Goal: Task Accomplishment & Management: Manage account settings

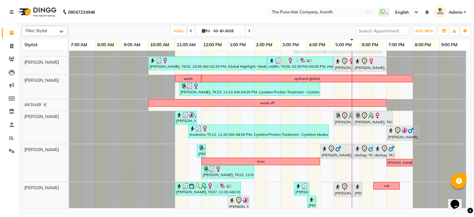
scroll to position [31, 0]
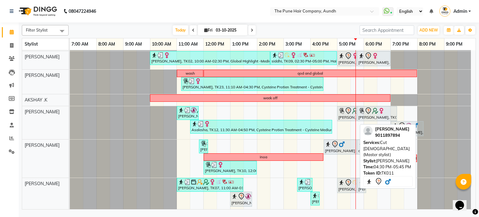
click at [334, 146] on icon at bounding box center [334, 143] width 7 height 7
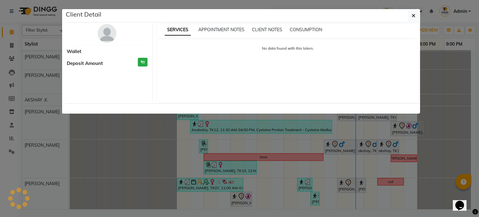
select select "7"
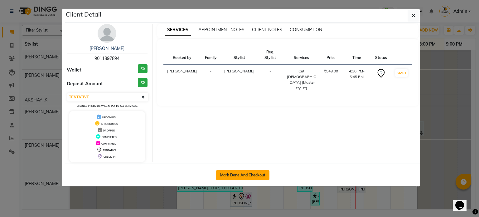
click at [263, 174] on button "Mark Done And Checkout" at bounding box center [242, 175] width 53 height 10
select select "service"
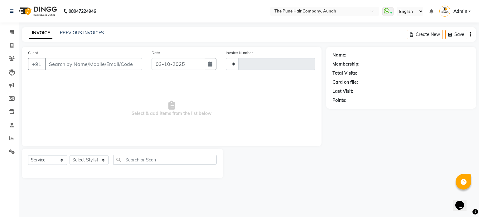
type input "5472"
select select "106"
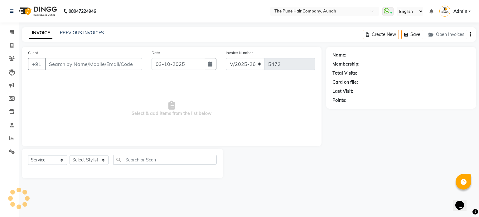
type input "9011897894"
select select "18078"
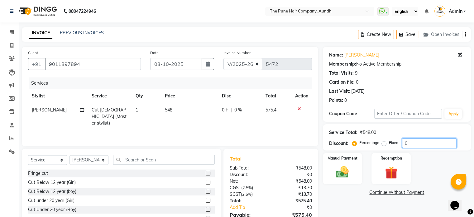
click at [416, 145] on input "0" at bounding box center [429, 143] width 55 height 10
type input "20"
click at [343, 173] on img at bounding box center [342, 172] width 21 height 15
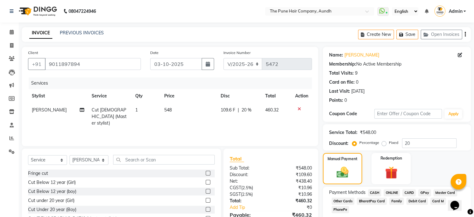
click at [377, 191] on span "CASH" at bounding box center [374, 192] width 13 height 7
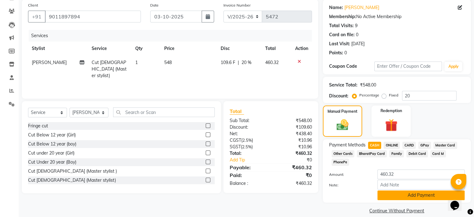
click at [399, 190] on button "Add Payment" at bounding box center [421, 195] width 87 height 10
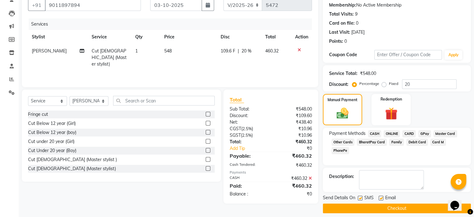
scroll to position [64, 0]
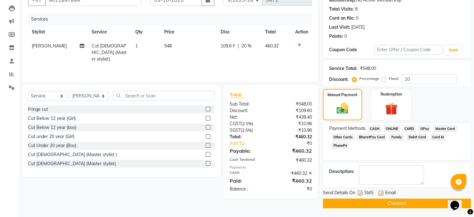
click at [400, 205] on button "Checkout" at bounding box center [397, 203] width 148 height 10
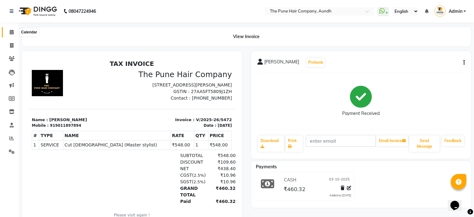
click at [10, 32] on icon at bounding box center [12, 32] width 4 height 5
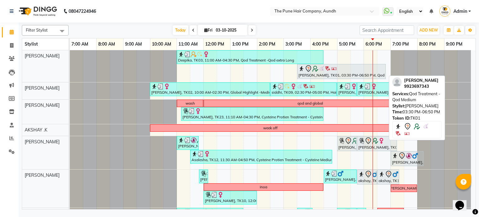
click at [329, 75] on div "[PERSON_NAME], TK01, 03:30 PM-06:50 PM, Qod Treatment - Qod Medium" at bounding box center [341, 71] width 87 height 13
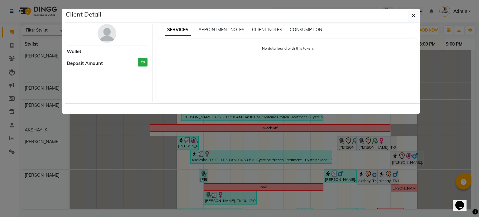
select select "7"
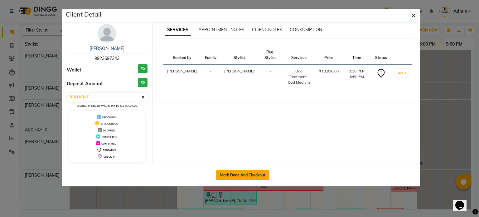
click at [249, 174] on button "Mark Done And Checkout" at bounding box center [242, 175] width 53 height 10
select select "106"
select select "service"
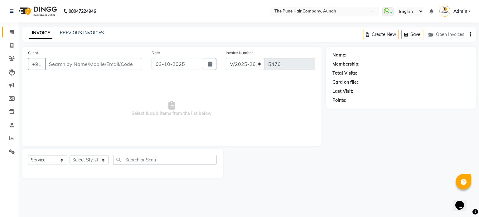
type input "9923697343"
select select "3338"
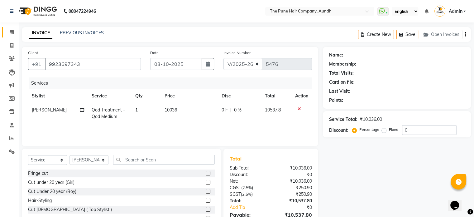
select select "1: Object"
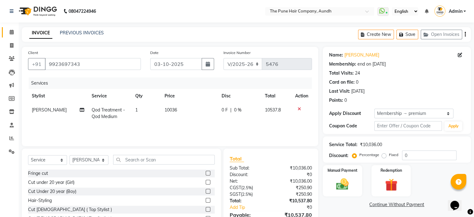
type input "20"
click at [92, 162] on select "Select Stylist AKSHAY .K [PERSON_NAME] [PERSON_NAME] [PERSON_NAME] [PERSON_NAME…" at bounding box center [89, 160] width 39 height 10
select select "18078"
click at [70, 155] on select "Select Stylist AKSHAY .K [PERSON_NAME] [PERSON_NAME] [PERSON_NAME] [PERSON_NAME…" at bounding box center [89, 160] width 39 height 10
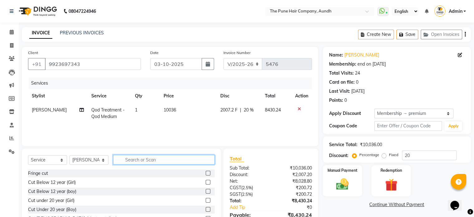
click at [130, 162] on input "text" at bounding box center [164, 160] width 102 height 10
type input "v"
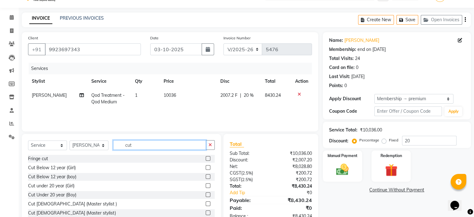
scroll to position [33, 0]
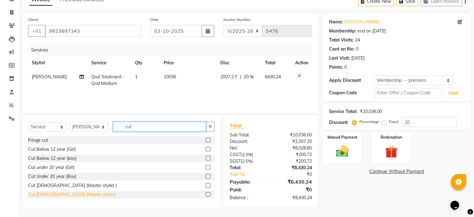
type input "cut"
click at [54, 194] on div "Cut [DEMOGRAPHIC_DATA] (Master stylist)" at bounding box center [72, 194] width 88 height 7
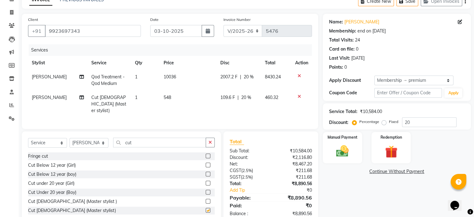
checkbox input "false"
click at [246, 76] on span "20 %" at bounding box center [249, 77] width 10 height 7
select select "3338"
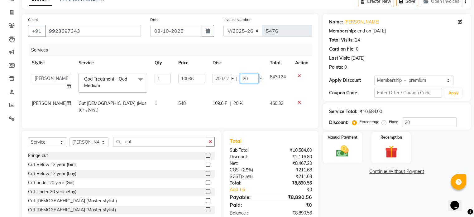
click at [249, 77] on input "20" at bounding box center [249, 79] width 19 height 10
type input "2"
type input "30"
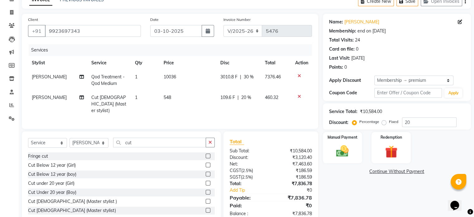
click at [238, 55] on div "Services" at bounding box center [173, 50] width 288 height 12
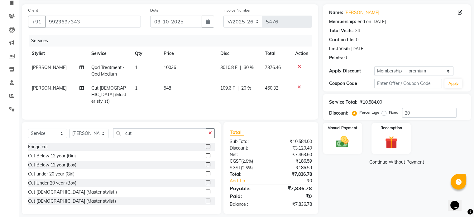
scroll to position [47, 0]
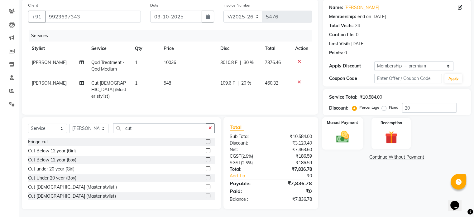
click at [345, 137] on img at bounding box center [342, 136] width 21 height 15
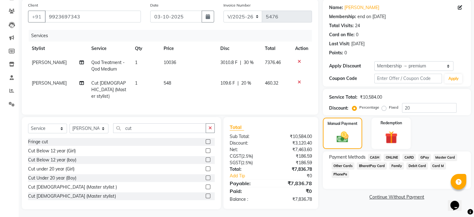
click at [392, 155] on span "ONLINE" at bounding box center [392, 157] width 16 height 7
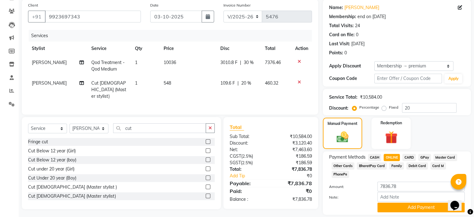
scroll to position [60, 0]
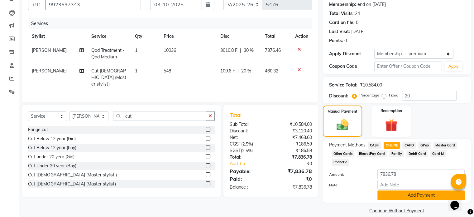
click at [409, 190] on button "Add Payment" at bounding box center [421, 195] width 87 height 10
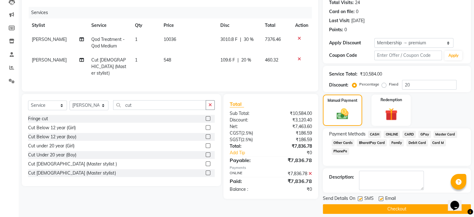
scroll to position [76, 0]
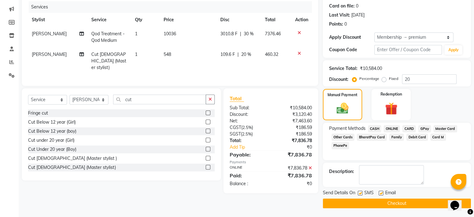
click at [403, 203] on button "Checkout" at bounding box center [397, 203] width 148 height 10
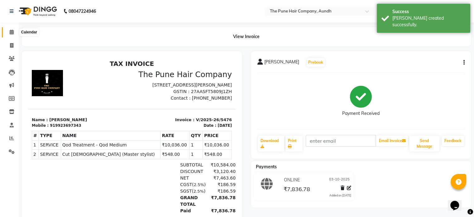
click at [10, 32] on icon at bounding box center [12, 32] width 4 height 5
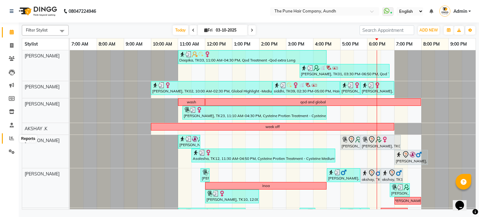
click at [7, 138] on span at bounding box center [11, 138] width 11 height 7
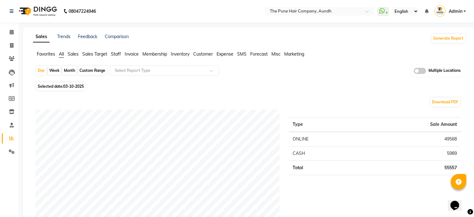
click at [65, 71] on div "Month" at bounding box center [69, 70] width 14 height 9
select select "10"
select select "2025"
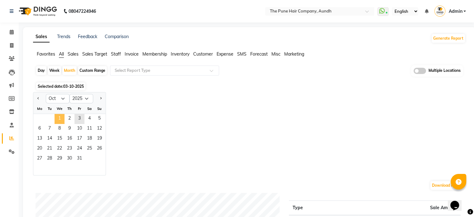
click at [63, 119] on span "1" at bounding box center [60, 119] width 10 height 10
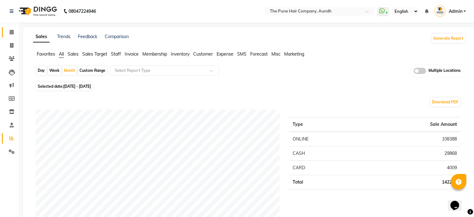
click at [5, 34] on link "Calendar" at bounding box center [9, 32] width 15 height 10
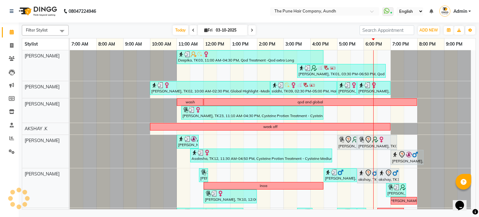
click at [220, 28] on input "03-10-2025" at bounding box center [229, 30] width 31 height 9
select select "10"
select select "2025"
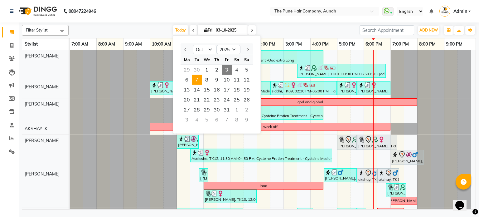
click at [193, 80] on span "7" at bounding box center [197, 80] width 10 height 10
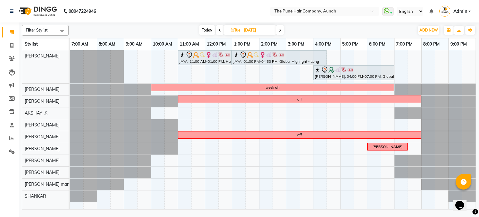
click at [203, 32] on span "Today" at bounding box center [207, 30] width 16 height 10
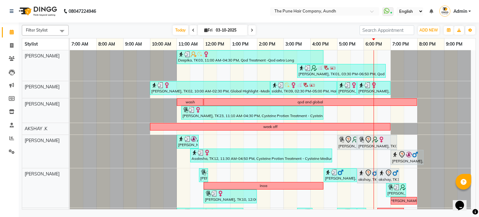
click at [251, 30] on icon at bounding box center [252, 30] width 2 height 4
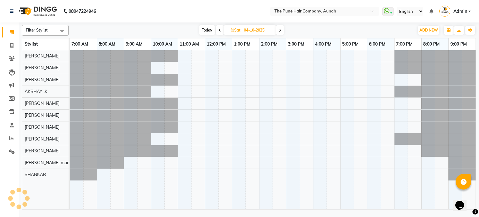
click at [199, 31] on span "Today" at bounding box center [207, 30] width 16 height 10
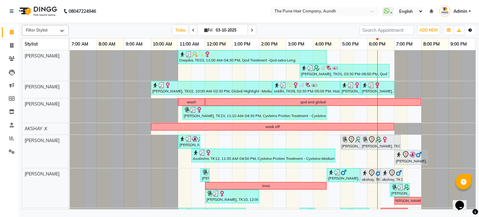
click at [468, 30] on icon "button" at bounding box center [470, 30] width 4 height 4
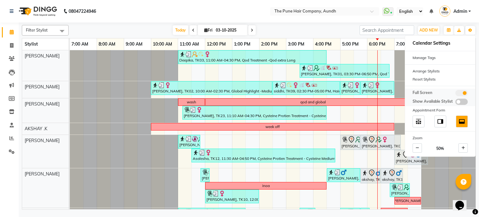
click at [459, 91] on span at bounding box center [461, 93] width 12 height 6
click at [455, 94] on input "checkbox" at bounding box center [455, 94] width 0 height 0
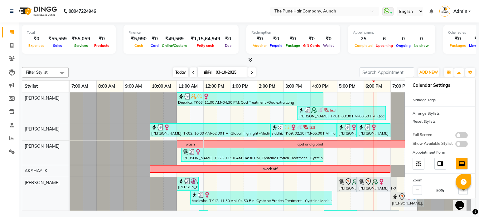
click at [176, 72] on span "Today" at bounding box center [181, 72] width 16 height 10
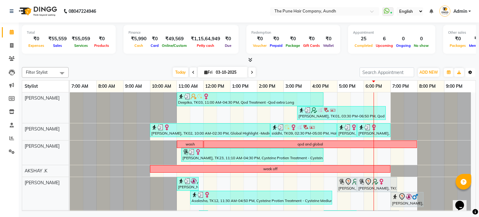
click at [466, 73] on button "Toggle Dropdown" at bounding box center [470, 72] width 10 height 9
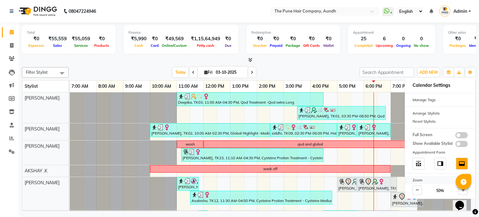
click at [461, 136] on span at bounding box center [461, 135] width 12 height 6
click at [455, 136] on input "checkbox" at bounding box center [455, 136] width 0 height 0
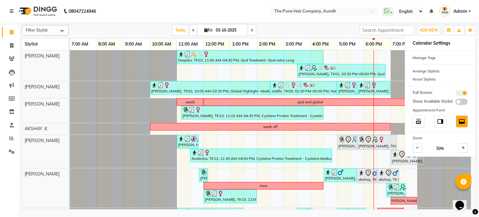
click at [251, 27] on span at bounding box center [251, 30] width 7 height 10
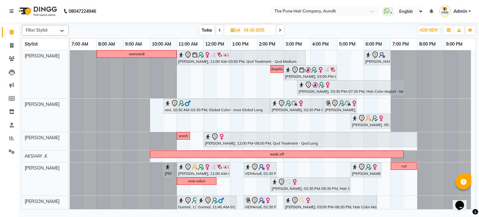
click at [279, 33] on span at bounding box center [279, 30] width 7 height 10
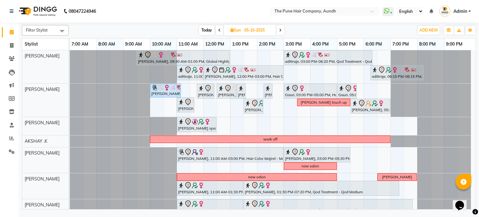
click at [218, 30] on icon at bounding box center [219, 30] width 2 height 4
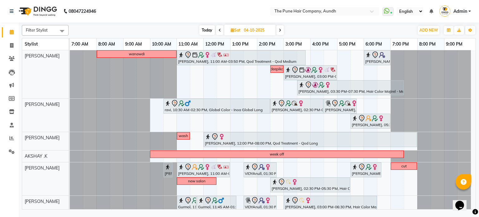
click at [278, 29] on span at bounding box center [279, 30] width 7 height 10
type input "05-10-2025"
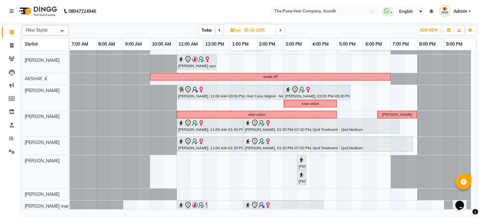
scroll to position [82, 0]
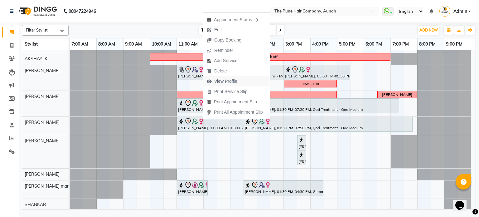
click at [227, 81] on span "View Profile" at bounding box center [225, 81] width 23 height 7
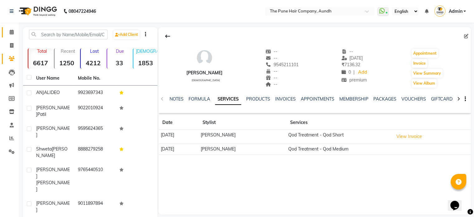
click at [5, 28] on link "Calendar" at bounding box center [9, 32] width 15 height 10
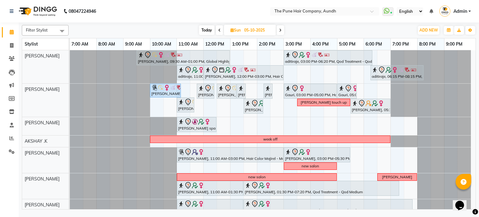
scroll to position [82, 0]
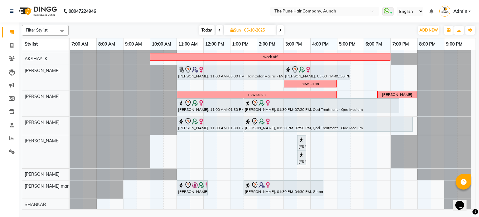
click at [283, 31] on span at bounding box center [280, 30] width 7 height 10
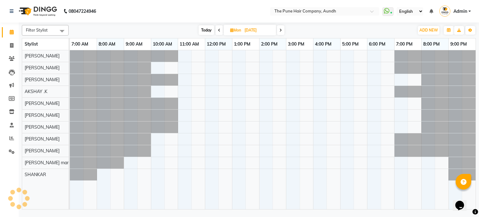
scroll to position [0, 0]
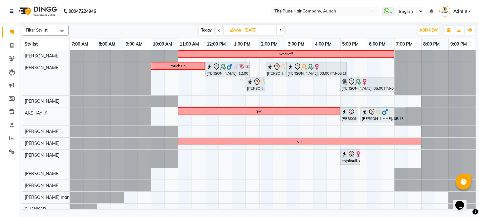
click at [279, 31] on span at bounding box center [280, 30] width 7 height 10
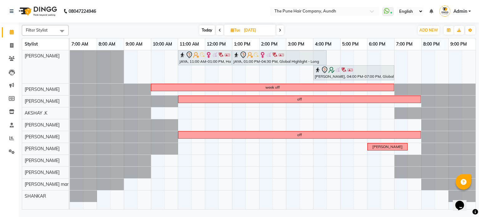
click at [205, 31] on span "Today" at bounding box center [207, 30] width 16 height 10
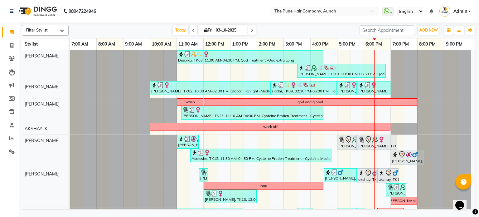
click at [252, 29] on icon at bounding box center [252, 30] width 2 height 4
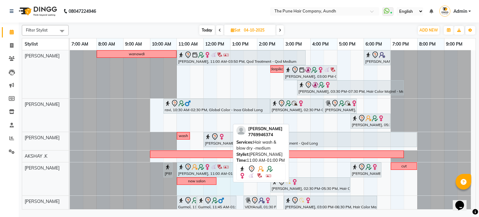
drag, startPoint x: 229, startPoint y: 168, endPoint x: 239, endPoint y: 169, distance: 10.7
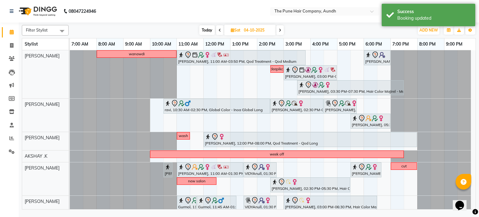
click at [207, 28] on span "Today" at bounding box center [207, 30] width 16 height 10
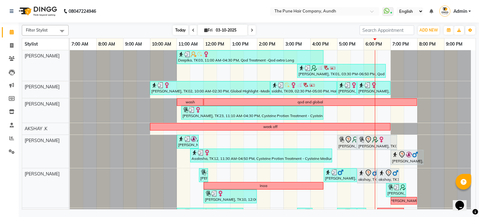
click at [179, 27] on span "Today" at bounding box center [181, 30] width 16 height 10
click at [252, 31] on icon at bounding box center [252, 30] width 2 height 4
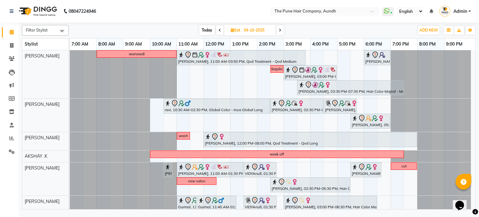
click at [280, 33] on span at bounding box center [279, 30] width 7 height 10
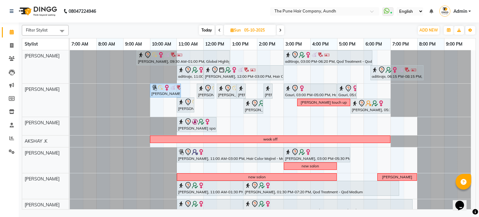
click at [281, 31] on icon at bounding box center [280, 30] width 2 height 4
type input "[DATE]"
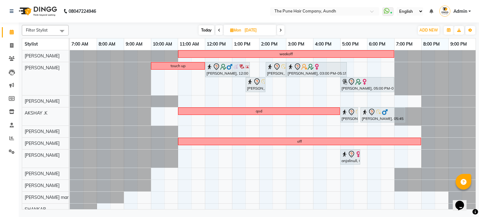
click at [263, 33] on input "[DATE]" at bounding box center [258, 30] width 31 height 9
select select "10"
select select "2025"
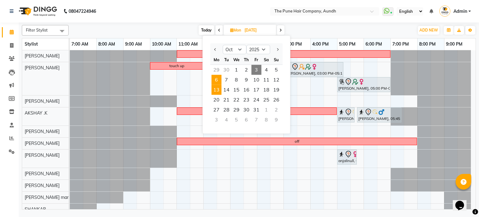
click at [218, 91] on span "13" at bounding box center [216, 90] width 10 height 10
type input "[DATE]"
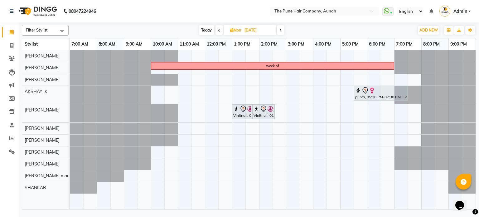
click at [248, 30] on input "[DATE]" at bounding box center [258, 30] width 31 height 9
select select "10"
select select "2025"
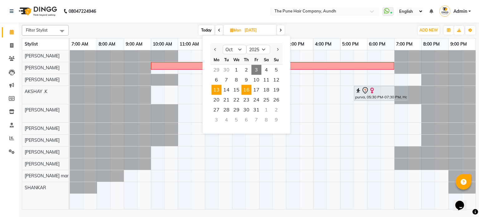
click at [249, 91] on span "16" at bounding box center [246, 90] width 10 height 10
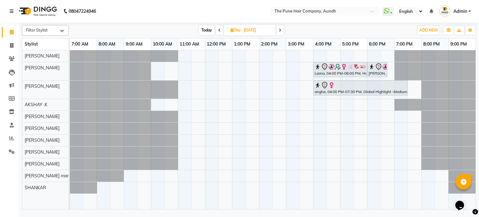
click at [281, 29] on icon at bounding box center [280, 30] width 2 height 4
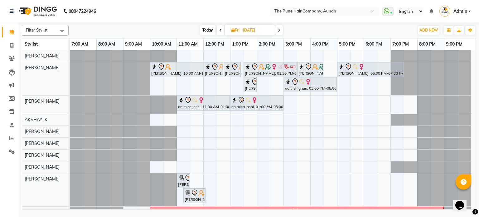
click at [223, 31] on span at bounding box center [220, 30] width 7 height 10
type input "[DATE]"
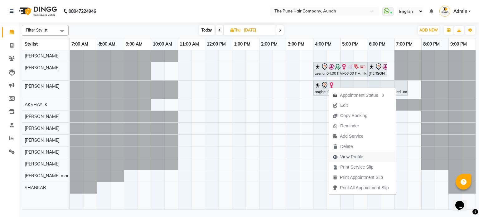
click at [350, 156] on span "View Profile" at bounding box center [351, 156] width 23 height 7
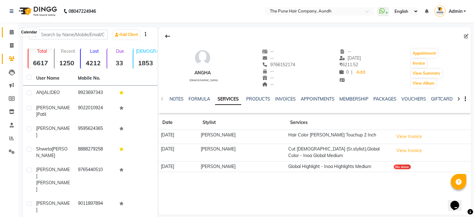
click at [9, 29] on span at bounding box center [11, 32] width 11 height 7
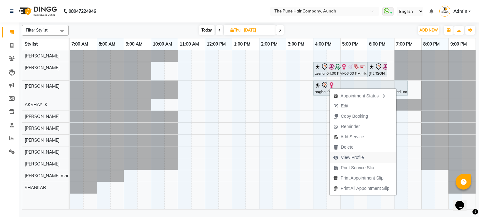
click at [347, 159] on span "View Profile" at bounding box center [352, 157] width 23 height 7
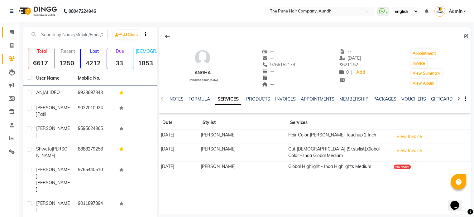
click at [7, 28] on link "Calendar" at bounding box center [9, 32] width 15 height 10
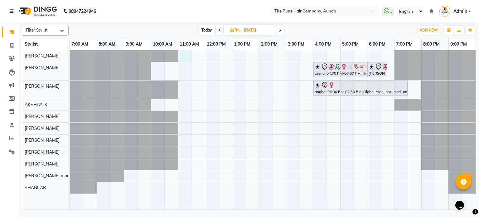
click at [182, 56] on div "Leena, 04:00 PM-06:00 PM, Hair Color [PERSON_NAME] Touchup 2 Inch Leena, 06:00 …" at bounding box center [273, 129] width 406 height 159
select select "3338"
select select "tentative"
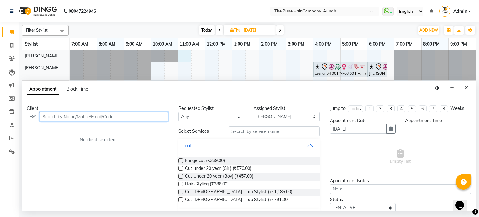
select select "660"
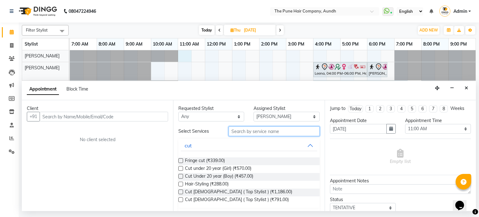
click at [252, 133] on input "text" at bounding box center [274, 131] width 91 height 10
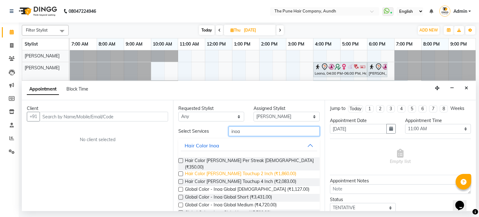
type input "inoa"
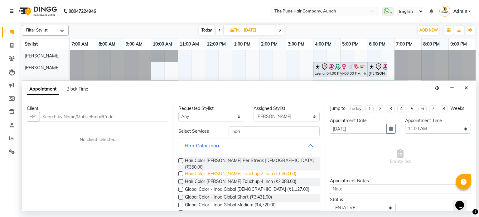
click at [238, 170] on span "Hair Color [PERSON_NAME] Touchup 2 Inch (₹1,860.00)" at bounding box center [240, 174] width 111 height 8
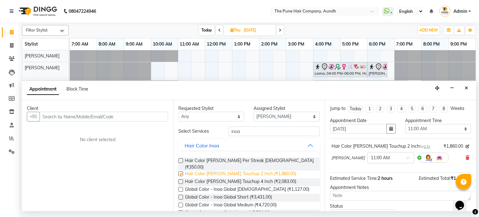
checkbox input "false"
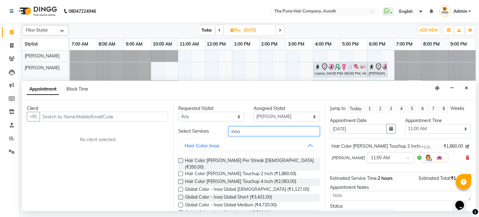
click at [240, 133] on input "inoa" at bounding box center [274, 131] width 91 height 10
type input "i"
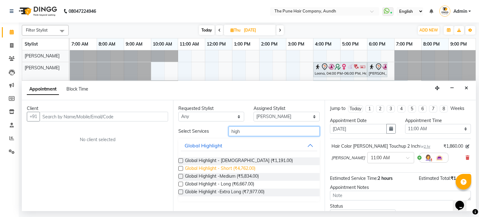
type input "high"
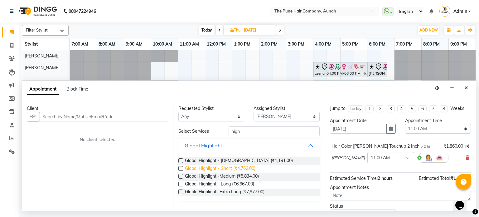
click at [233, 168] on span "Global Highlight - Short (₹4,762.00)" at bounding box center [220, 169] width 70 height 8
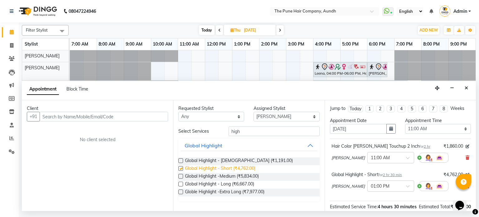
checkbox input "false"
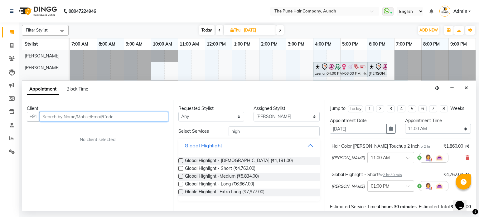
click at [105, 119] on input "text" at bounding box center [104, 117] width 128 height 10
type input "3"
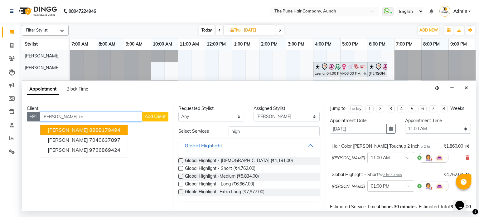
drag, startPoint x: 69, startPoint y: 115, endPoint x: 37, endPoint y: 121, distance: 32.2
click at [37, 121] on div "+91 [PERSON_NAME] ka [PERSON_NAME] 8888179494 [PERSON_NAME] 7040637897 [PERSON_…" at bounding box center [97, 117] width 141 height 10
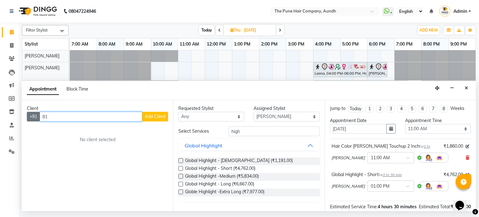
type input "8"
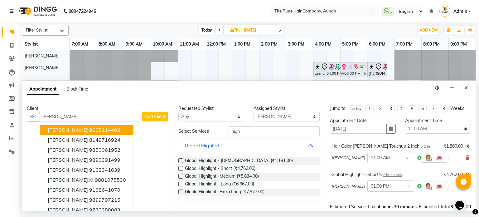
drag, startPoint x: 76, startPoint y: 112, endPoint x: 39, endPoint y: 111, distance: 37.1
click at [39, 111] on div "Client" at bounding box center [97, 108] width 141 height 7
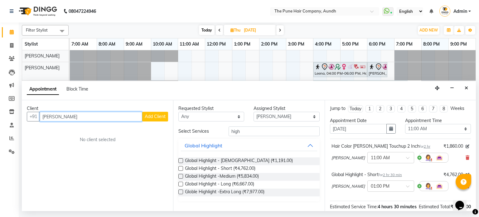
drag, startPoint x: 57, startPoint y: 118, endPoint x: 41, endPoint y: 117, distance: 15.9
click at [42, 120] on input "[PERSON_NAME]" at bounding box center [91, 117] width 103 height 10
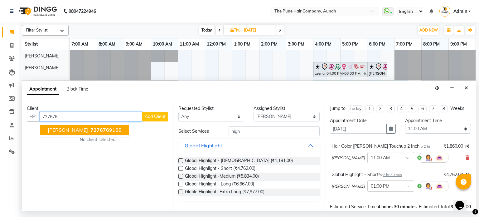
click at [61, 130] on span "[PERSON_NAME]" at bounding box center [68, 130] width 40 height 6
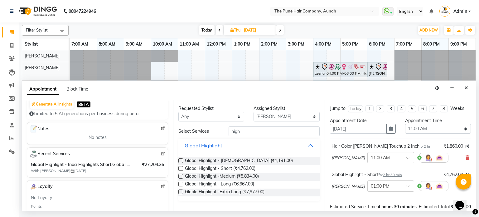
scroll to position [82, 0]
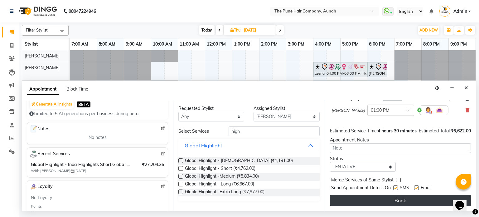
type input "7276769188"
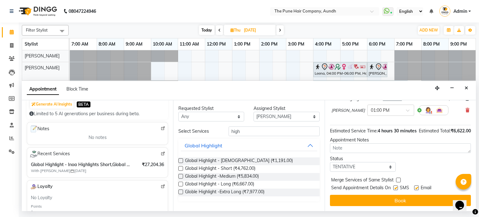
click at [366, 200] on button "Book" at bounding box center [400, 200] width 141 height 11
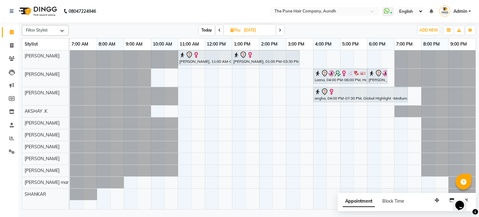
click at [204, 25] on span "Today" at bounding box center [207, 30] width 16 height 10
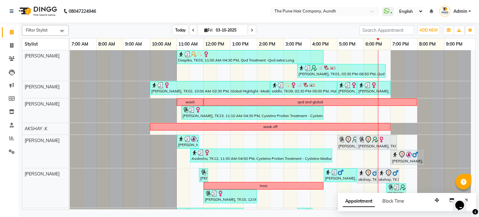
click at [176, 26] on span "Today" at bounding box center [181, 30] width 16 height 10
click at [252, 28] on span at bounding box center [251, 30] width 7 height 10
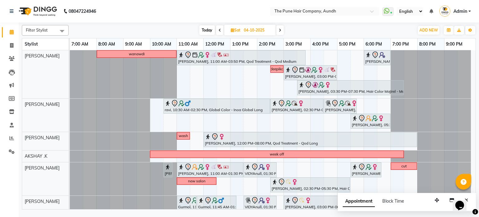
click at [202, 31] on span "Today" at bounding box center [207, 30] width 16 height 10
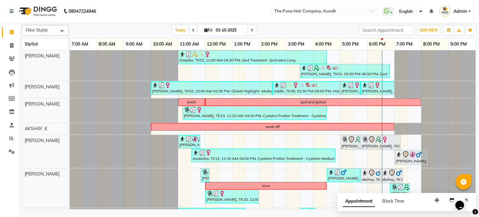
click at [250, 32] on span at bounding box center [251, 30] width 7 height 10
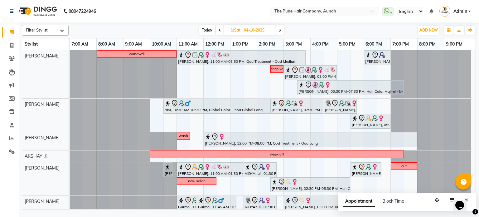
click at [208, 29] on span "Today" at bounding box center [207, 30] width 16 height 10
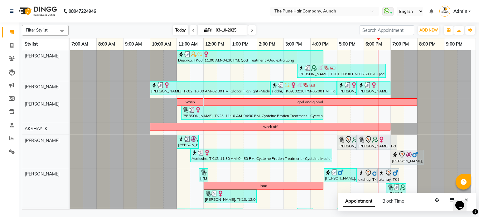
click at [180, 32] on span "Today" at bounding box center [181, 30] width 16 height 10
click at [249, 32] on span at bounding box center [251, 30] width 7 height 10
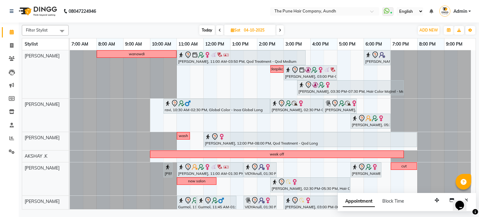
click at [207, 28] on span "Today" at bounding box center [207, 30] width 16 height 10
type input "03-10-2025"
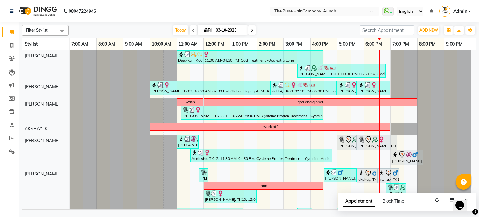
click at [357, 200] on span "Appointment" at bounding box center [359, 201] width 32 height 11
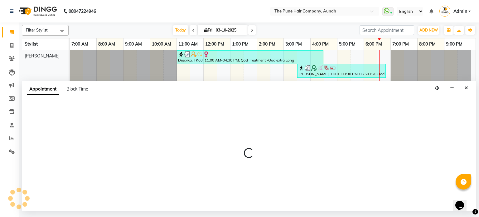
select select "tentative"
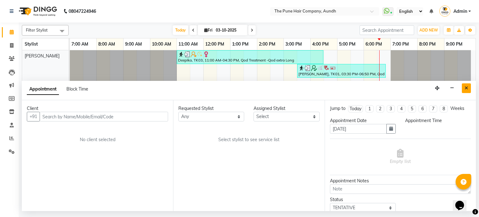
click at [465, 89] on icon "Close" at bounding box center [466, 88] width 3 height 4
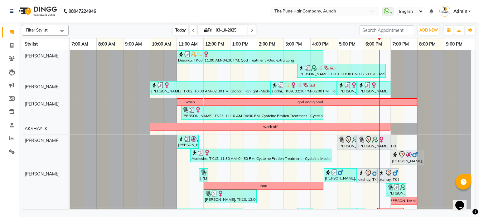
click at [183, 28] on span "Today" at bounding box center [181, 30] width 16 height 10
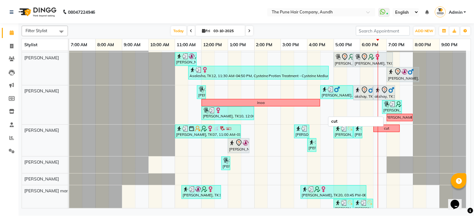
scroll to position [106, 0]
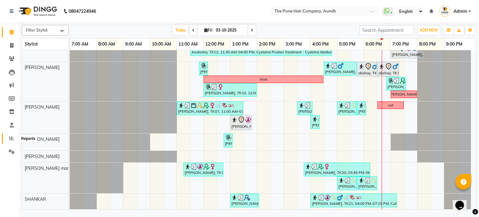
click at [12, 141] on span at bounding box center [11, 138] width 11 height 7
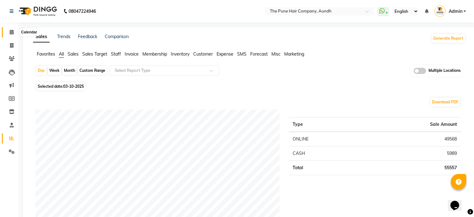
click at [10, 34] on icon at bounding box center [12, 32] width 4 height 5
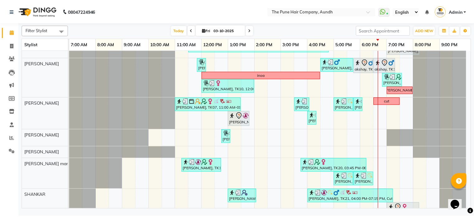
scroll to position [121, 0]
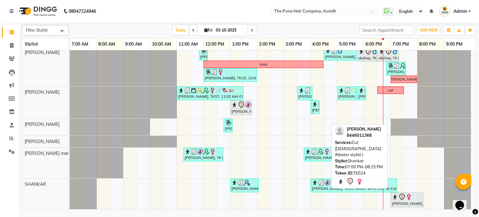
click at [409, 200] on div "[PERSON_NAME], TK24, 07:00 PM-08:15 PM, Cut [DEMOGRAPHIC_DATA] (Master stylist )" at bounding box center [406, 199] width 31 height 13
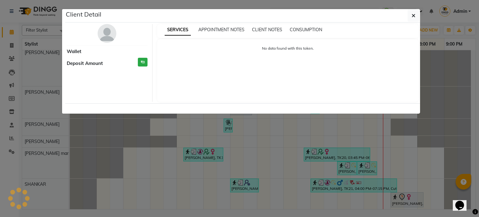
select select "7"
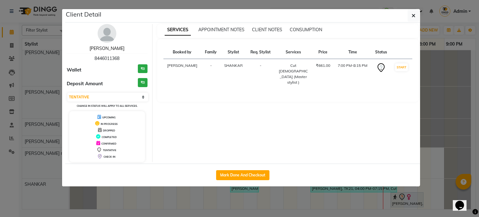
click at [110, 46] on link "[PERSON_NAME]" at bounding box center [106, 49] width 35 height 6
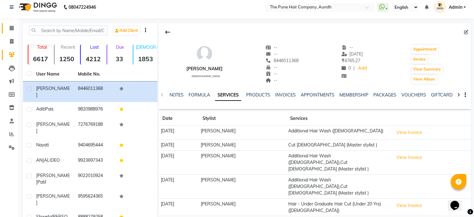
scroll to position [54, 0]
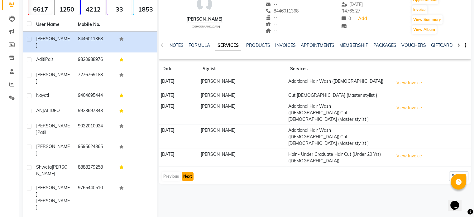
click at [188, 172] on button "Next" at bounding box center [188, 176] width 12 height 9
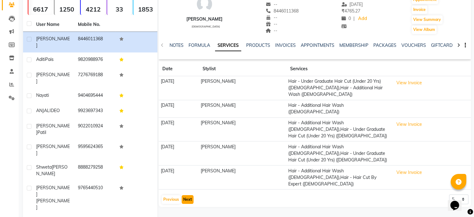
click at [185, 195] on button "Next" at bounding box center [188, 199] width 12 height 9
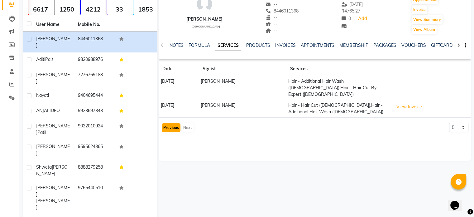
click at [167, 123] on button "Previous" at bounding box center [171, 127] width 19 height 9
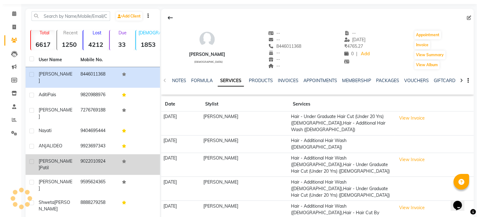
scroll to position [0, 0]
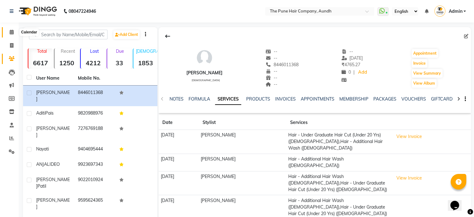
click at [12, 30] on icon at bounding box center [12, 32] width 4 height 5
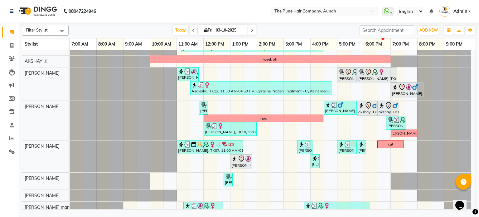
scroll to position [121, 0]
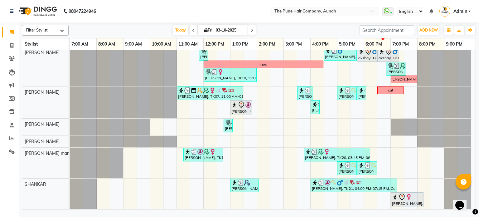
click at [251, 29] on icon at bounding box center [252, 30] width 2 height 4
type input "04-10-2025"
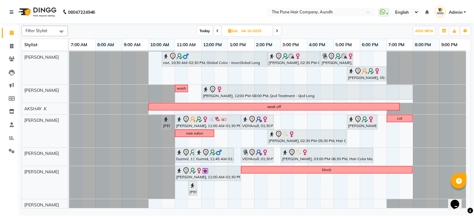
scroll to position [112, 0]
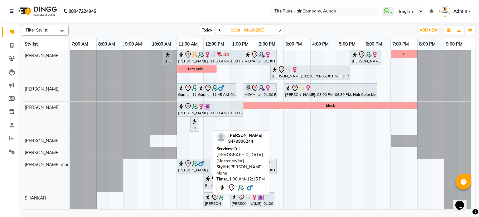
click at [191, 161] on icon at bounding box center [187, 163] width 7 height 7
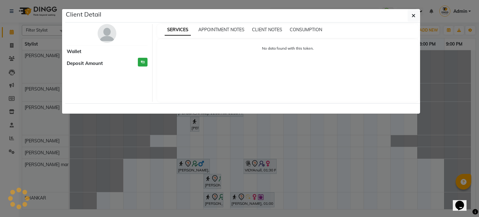
select select "7"
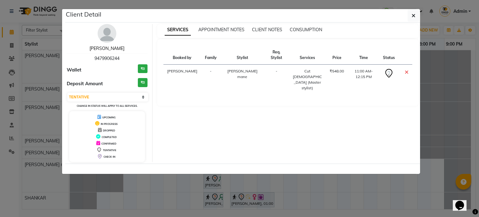
click at [112, 48] on link "[PERSON_NAME]" at bounding box center [106, 49] width 35 height 6
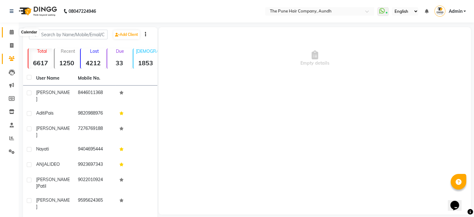
click at [11, 33] on icon at bounding box center [12, 32] width 4 height 5
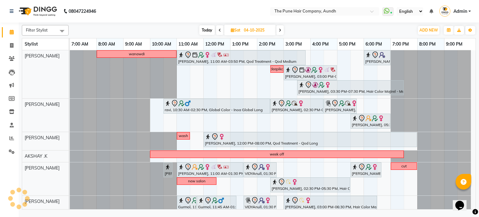
scroll to position [112, 0]
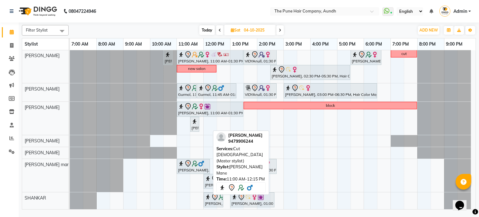
click at [196, 168] on div "[PERSON_NAME], 11:00 AM-12:15 PM, Cut [DEMOGRAPHIC_DATA] (Master stylist)" at bounding box center [193, 166] width 32 height 13
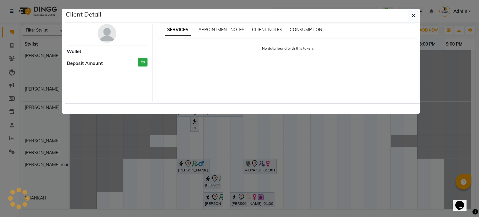
select select "7"
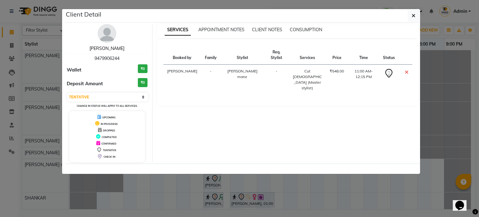
click at [106, 49] on link "[PERSON_NAME]" at bounding box center [106, 49] width 35 height 6
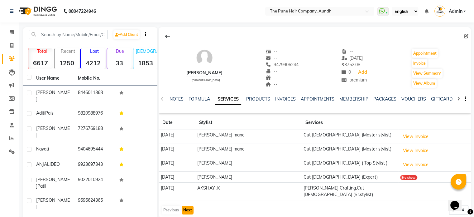
click at [186, 205] on button "Next" at bounding box center [188, 209] width 12 height 9
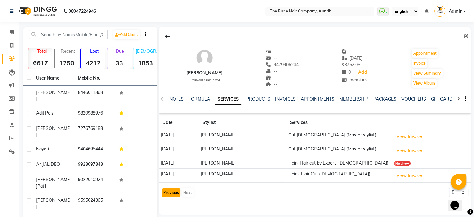
click at [165, 192] on button "Previous" at bounding box center [171, 192] width 19 height 9
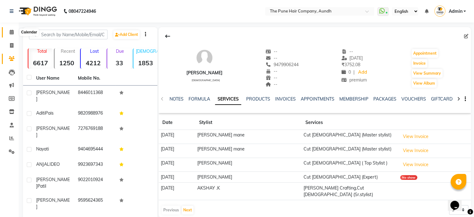
click at [13, 31] on icon at bounding box center [12, 32] width 4 height 5
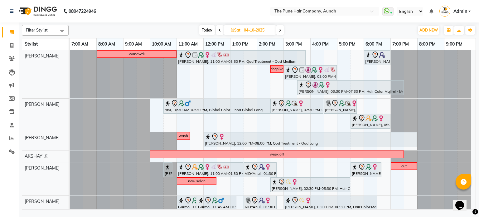
click at [207, 30] on span "Today" at bounding box center [207, 30] width 16 height 10
type input "03-10-2025"
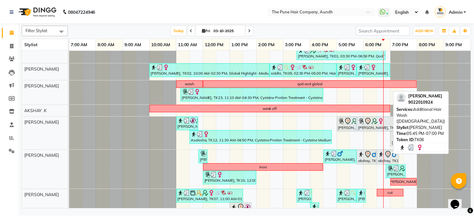
scroll to position [31, 0]
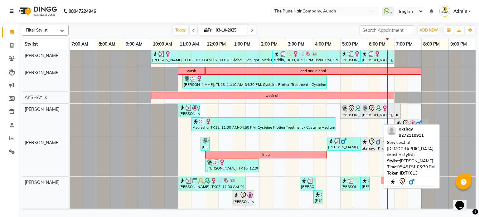
click at [372, 142] on icon at bounding box center [371, 141] width 7 height 7
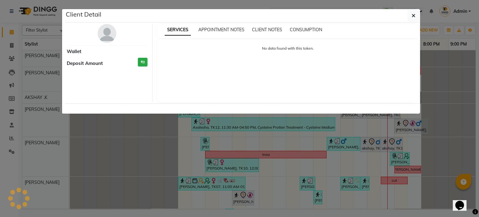
select select "7"
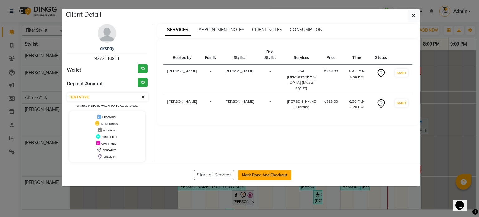
click at [248, 172] on button "Mark Done And Checkout" at bounding box center [264, 175] width 53 height 10
select select "service"
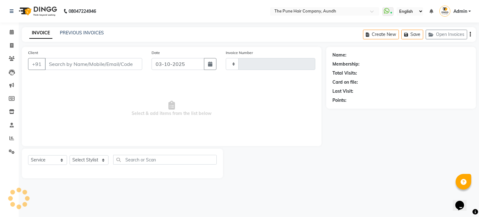
type input "5477"
type input "9272110911"
select select "106"
select select "18078"
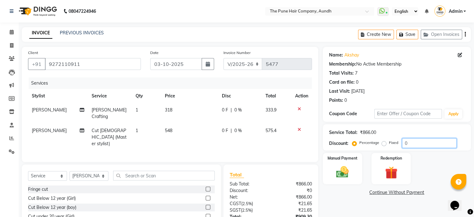
click at [425, 141] on input "0" at bounding box center [429, 143] width 55 height 10
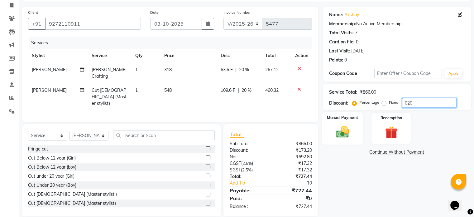
scroll to position [41, 0]
type input "020"
click at [333, 133] on img at bounding box center [342, 131] width 21 height 15
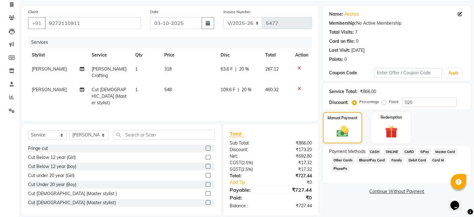
click at [389, 152] on span "ONLINE" at bounding box center [392, 151] width 16 height 7
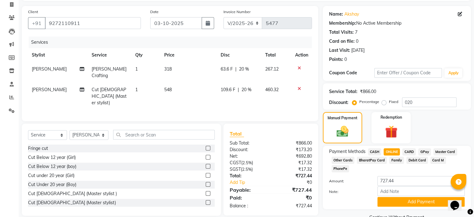
scroll to position [47, 0]
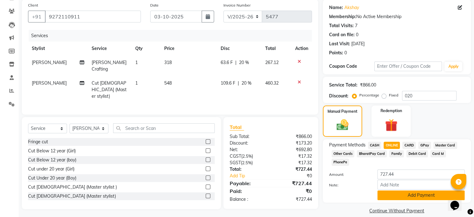
click at [398, 191] on button "Add Payment" at bounding box center [421, 195] width 87 height 10
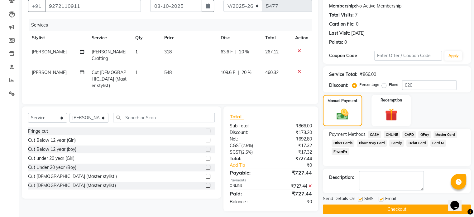
scroll to position [64, 0]
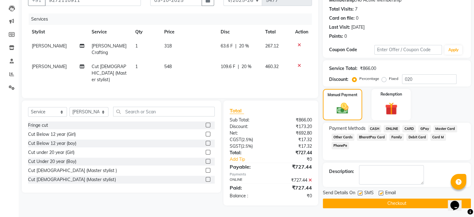
click at [393, 202] on button "Checkout" at bounding box center [397, 203] width 148 height 10
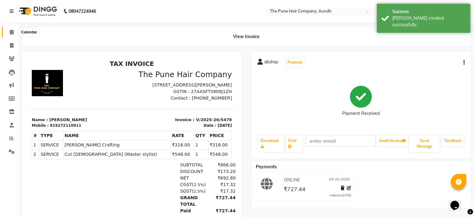
click at [10, 30] on icon at bounding box center [12, 32] width 4 height 5
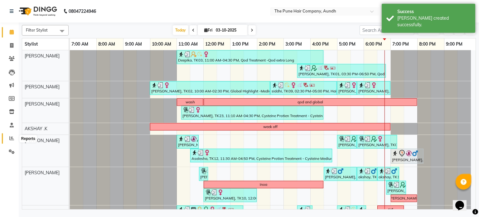
click at [7, 142] on span at bounding box center [11, 138] width 11 height 7
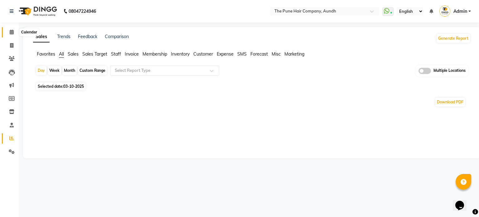
click at [10, 33] on icon at bounding box center [12, 32] width 4 height 5
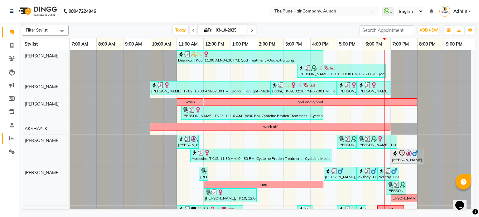
click at [12, 142] on link "Reports" at bounding box center [9, 138] width 15 height 10
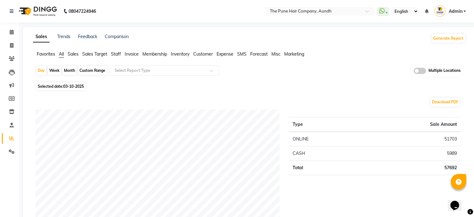
scroll to position [156, 0]
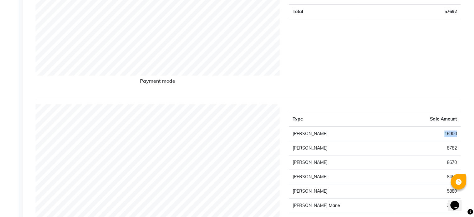
drag, startPoint x: 458, startPoint y: 133, endPoint x: 424, endPoint y: 134, distance: 34.0
click at [424, 134] on td "16900" at bounding box center [428, 133] width 66 height 15
click at [395, 95] on div "Payment mode Type Sale Amount ONLINE 51703 CASH 5989 Total 57692" at bounding box center [248, 27] width 425 height 146
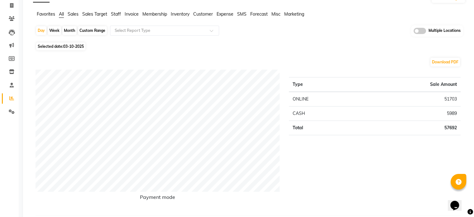
scroll to position [0, 0]
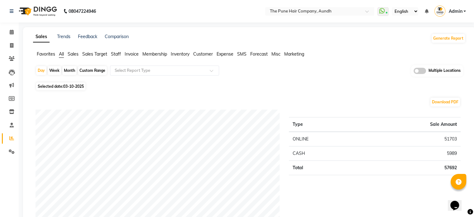
click at [70, 72] on div "Month" at bounding box center [69, 70] width 14 height 9
select select "10"
select select "2025"
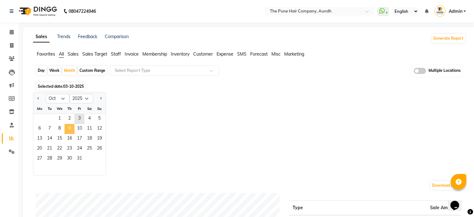
click at [72, 127] on span "9" at bounding box center [70, 129] width 10 height 10
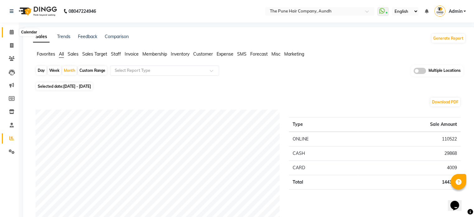
click at [15, 30] on span at bounding box center [11, 32] width 11 height 7
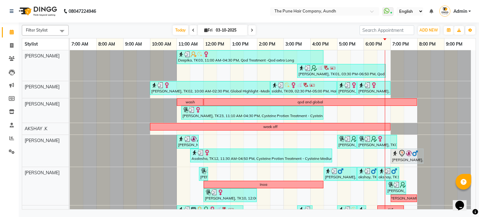
click at [252, 28] on span at bounding box center [251, 30] width 7 height 10
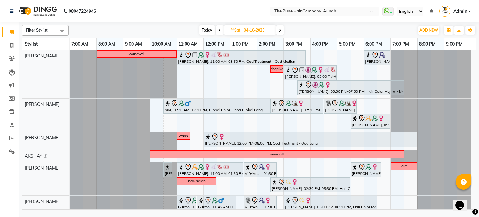
click at [281, 29] on icon at bounding box center [280, 30] width 2 height 4
type input "05-10-2025"
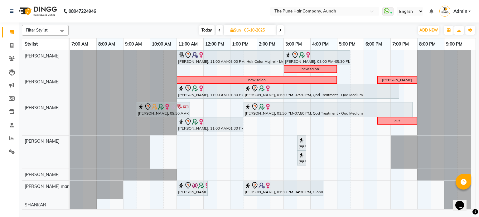
scroll to position [97, 0]
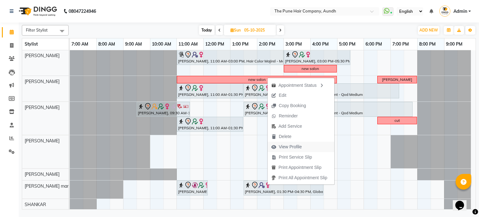
click at [283, 149] on span "View Profile" at bounding box center [290, 146] width 23 height 7
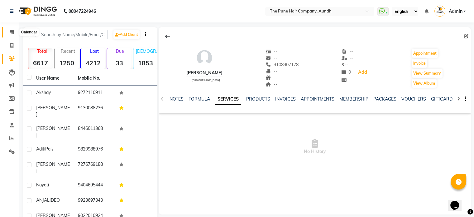
click at [9, 31] on span at bounding box center [11, 32] width 11 height 7
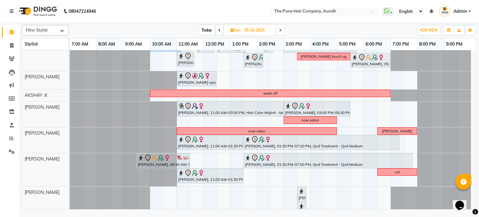
scroll to position [94, 0]
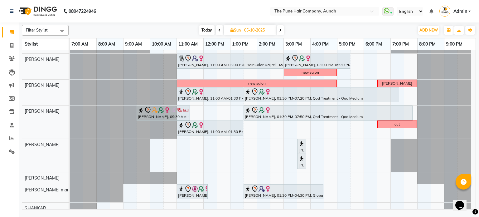
click at [281, 28] on icon at bounding box center [280, 30] width 2 height 4
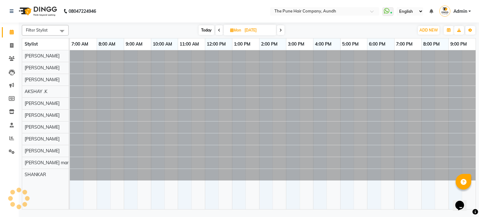
scroll to position [0, 0]
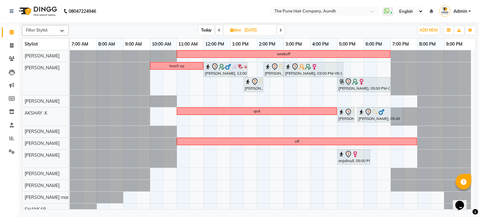
click at [210, 31] on span "Today" at bounding box center [207, 30] width 16 height 10
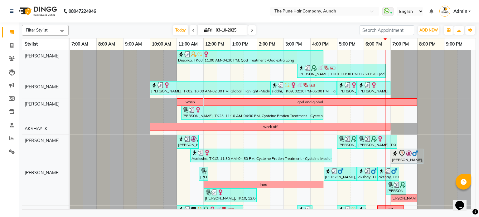
scroll to position [31, 0]
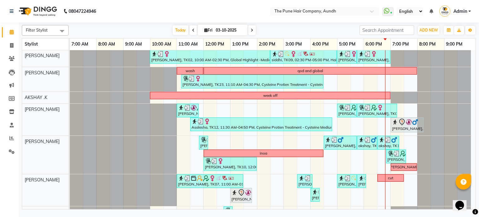
click at [249, 28] on span at bounding box center [251, 30] width 7 height 10
type input "04-10-2025"
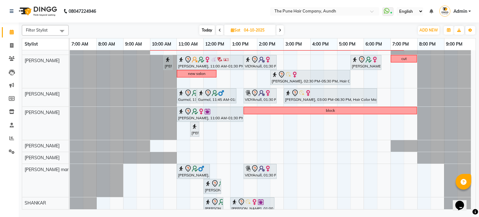
scroll to position [112, 0]
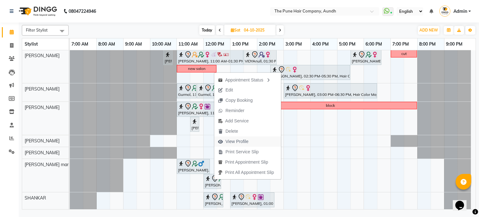
click at [230, 145] on span "View Profile" at bounding box center [233, 141] width 38 height 10
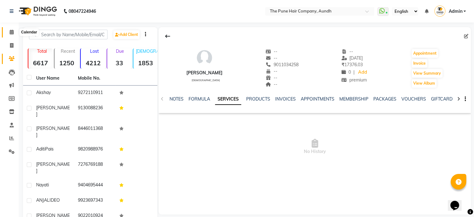
click at [10, 33] on icon at bounding box center [12, 32] width 4 height 5
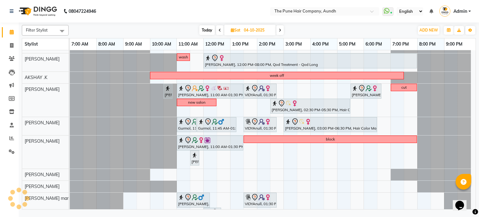
scroll to position [112, 0]
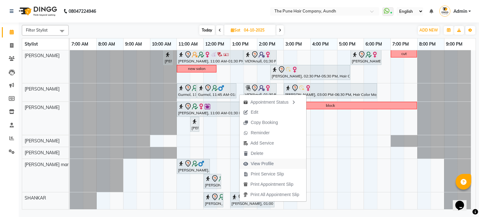
click at [250, 162] on span "View Profile" at bounding box center [258, 163] width 38 height 10
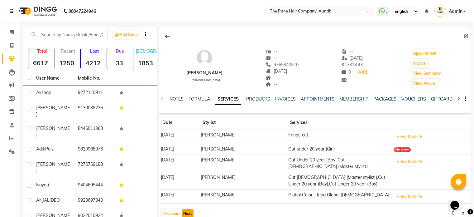
click at [189, 212] on button "Next" at bounding box center [188, 213] width 12 height 9
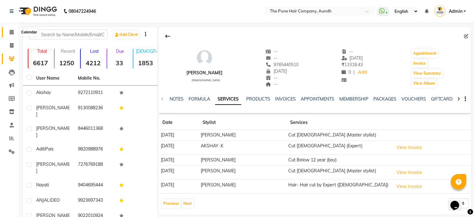
click at [13, 31] on icon at bounding box center [12, 32] width 4 height 5
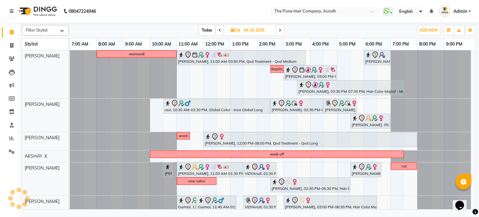
click at [214, 31] on span "Today" at bounding box center [207, 30] width 16 height 10
type input "03-10-2025"
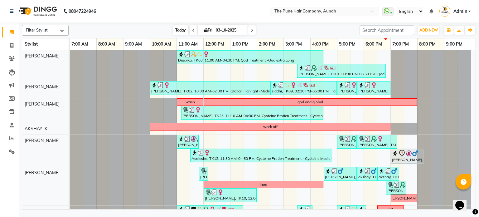
click at [180, 32] on span "Today" at bounding box center [181, 30] width 16 height 10
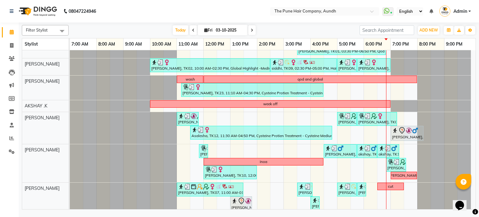
scroll to position [31, 0]
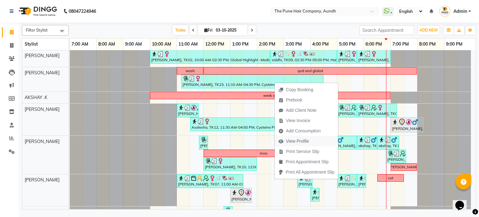
click at [309, 143] on span "View Profile" at bounding box center [294, 141] width 38 height 10
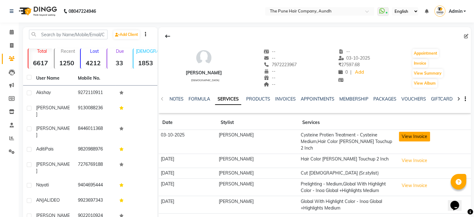
click at [404, 135] on button "View Invoice" at bounding box center [414, 137] width 31 height 10
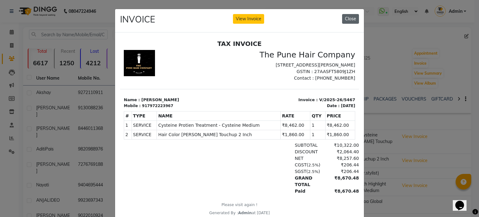
click at [344, 18] on button "Close" at bounding box center [350, 19] width 17 height 10
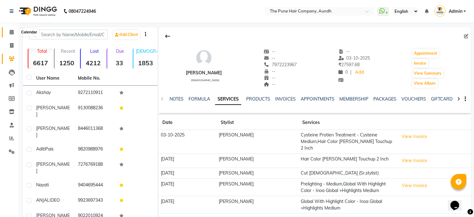
click at [15, 33] on span at bounding box center [11, 32] width 11 height 7
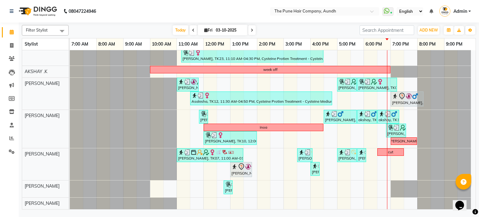
scroll to position [94, 0]
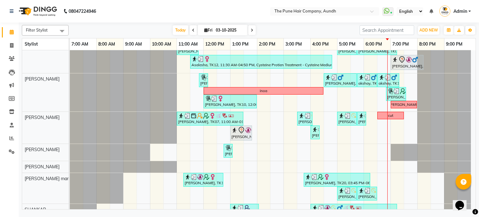
click at [252, 27] on span at bounding box center [251, 30] width 7 height 10
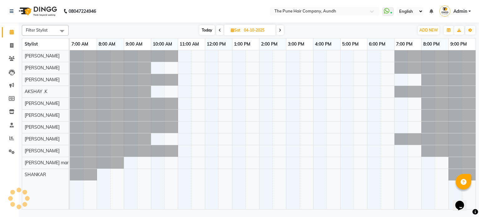
scroll to position [0, 0]
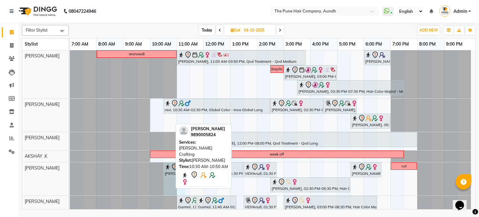
drag, startPoint x: 171, startPoint y: 164, endPoint x: 180, endPoint y: 169, distance: 10.5
click at [180, 169] on div "Filter Stylist Select All AKSHAY .K [PERSON_NAME] [PERSON_NAME] [PERSON_NAME] […" at bounding box center [249, 115] width 454 height 187
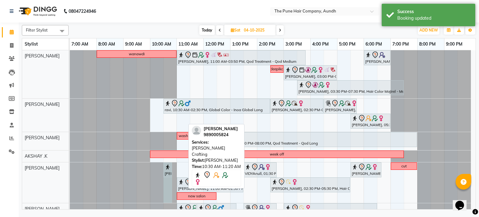
drag, startPoint x: 184, startPoint y: 166, endPoint x: 186, endPoint y: 171, distance: 5.9
click at [175, 168] on div "[PERSON_NAME], 10:30 AM-11:20 AM, [PERSON_NAME] Crafting VIDYAnull, 01:30 PM-02…" at bounding box center [270, 182] width 401 height 41
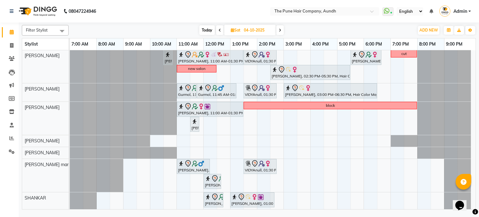
click at [210, 31] on span "Today" at bounding box center [207, 30] width 16 height 10
type input "03-10-2025"
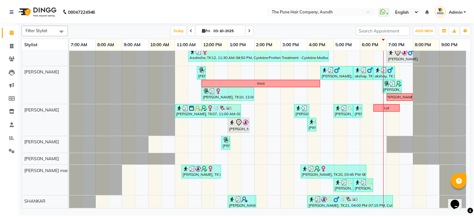
scroll to position [119, 0]
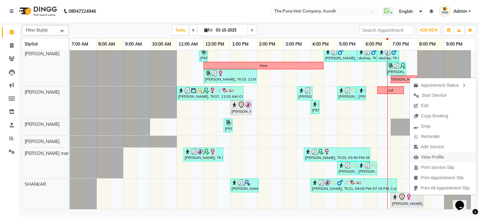
click at [418, 159] on span "View Profile" at bounding box center [429, 157] width 38 height 10
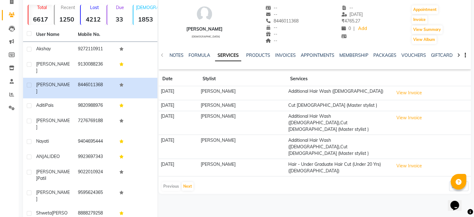
scroll to position [48, 0]
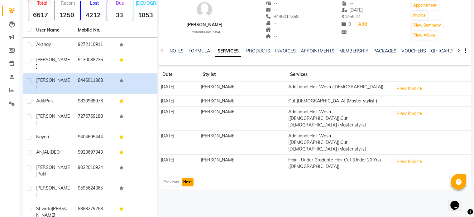
click at [186, 177] on button "Next" at bounding box center [188, 181] width 12 height 9
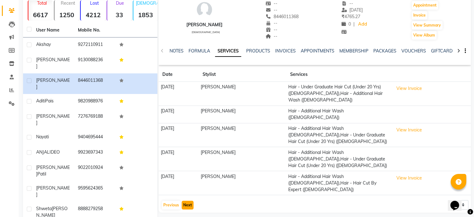
click at [190, 200] on button "Next" at bounding box center [188, 204] width 12 height 9
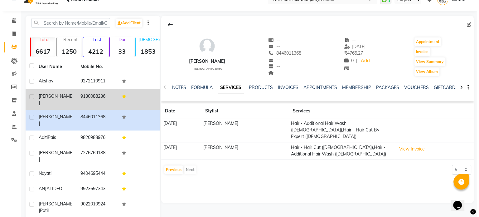
scroll to position [0, 0]
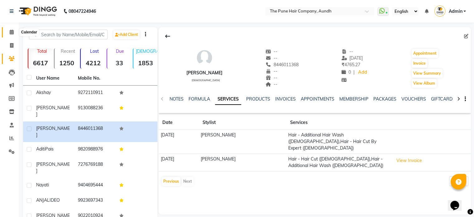
click at [14, 33] on span at bounding box center [11, 32] width 11 height 7
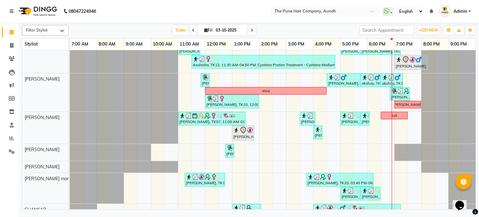
scroll to position [111, 0]
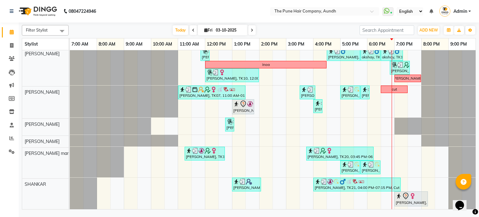
click at [249, 34] on span at bounding box center [251, 30] width 7 height 10
type input "04-10-2025"
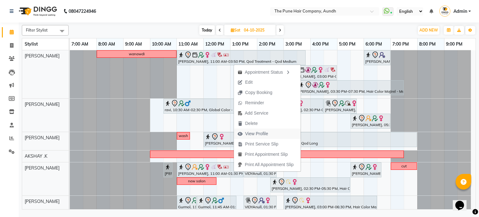
click at [258, 135] on span "View Profile" at bounding box center [256, 133] width 23 height 7
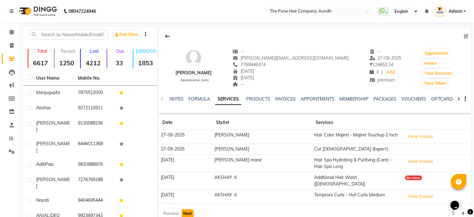
click at [190, 209] on button "Next" at bounding box center [188, 213] width 12 height 9
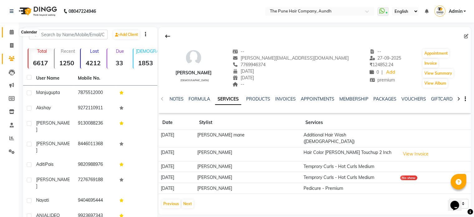
click at [15, 34] on span at bounding box center [11, 32] width 11 height 7
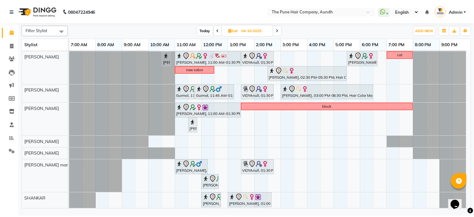
scroll to position [112, 0]
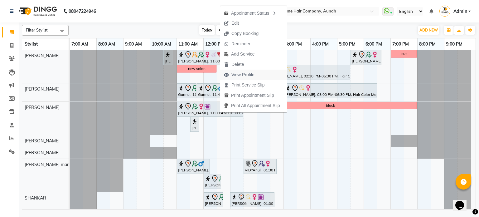
click at [237, 76] on span "View Profile" at bounding box center [242, 74] width 23 height 7
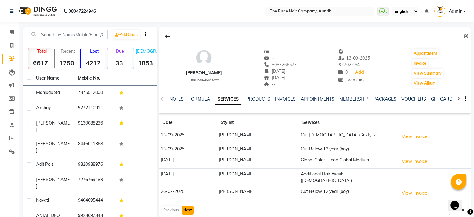
click at [186, 205] on button "Next" at bounding box center [188, 209] width 12 height 9
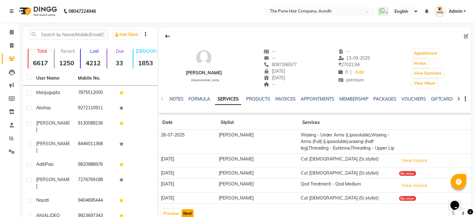
scroll to position [48, 0]
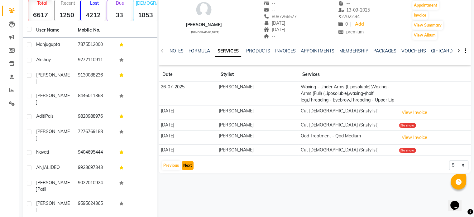
click at [182, 170] on button "Next" at bounding box center [188, 165] width 12 height 9
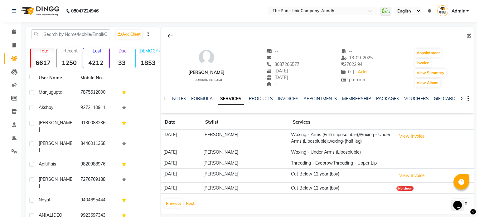
scroll to position [0, 0]
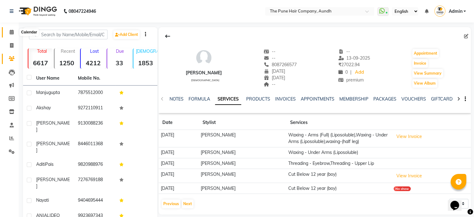
click at [12, 31] on icon at bounding box center [12, 32] width 4 height 5
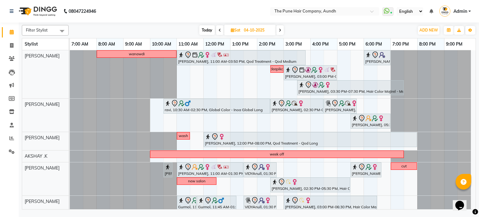
click at [283, 30] on span at bounding box center [279, 30] width 7 height 10
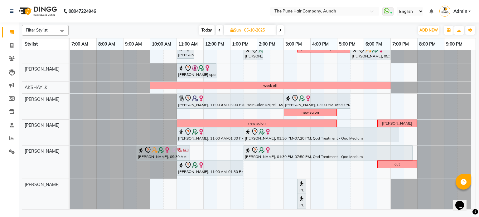
scroll to position [62, 0]
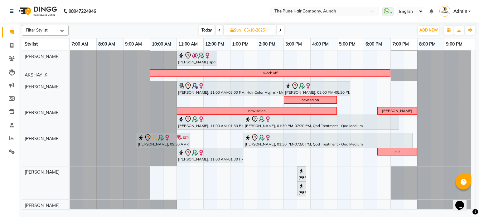
click at [278, 31] on span at bounding box center [280, 30] width 7 height 10
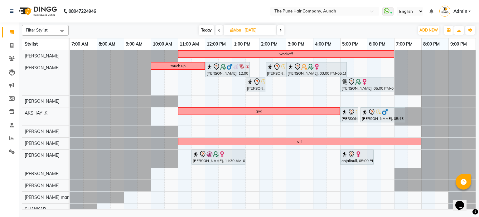
click at [278, 31] on span at bounding box center [280, 30] width 7 height 10
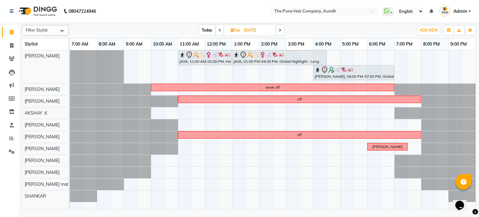
click at [278, 31] on span at bounding box center [279, 30] width 7 height 10
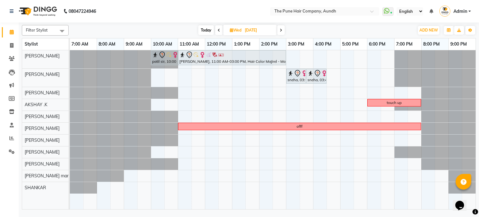
click at [278, 31] on span at bounding box center [280, 30] width 7 height 10
type input "[DATE]"
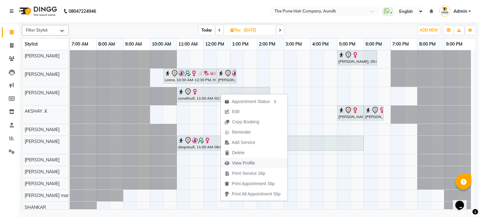
click at [247, 162] on span "View Profile" at bounding box center [243, 163] width 23 height 7
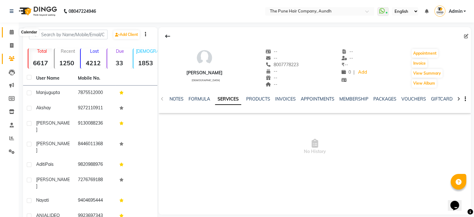
click at [8, 36] on span at bounding box center [11, 32] width 11 height 7
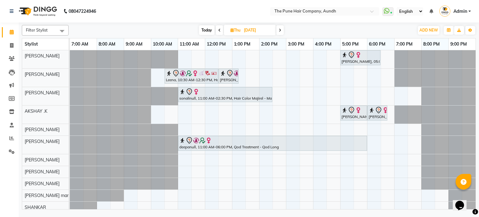
click at [280, 27] on span at bounding box center [279, 30] width 7 height 10
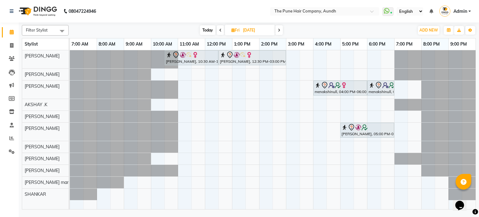
click at [280, 27] on span at bounding box center [278, 30] width 7 height 10
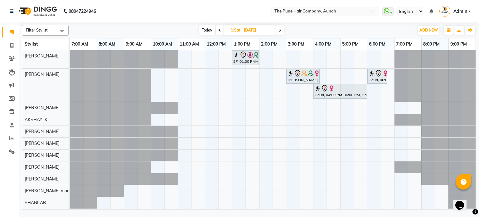
click at [280, 27] on span at bounding box center [279, 30] width 7 height 10
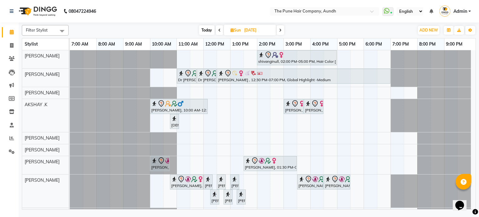
click at [279, 31] on span at bounding box center [280, 30] width 7 height 10
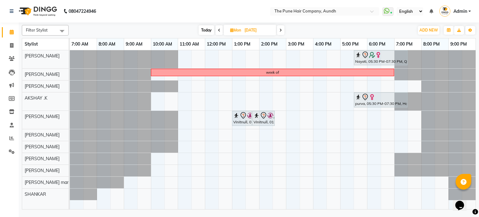
click at [279, 31] on span at bounding box center [280, 30] width 7 height 10
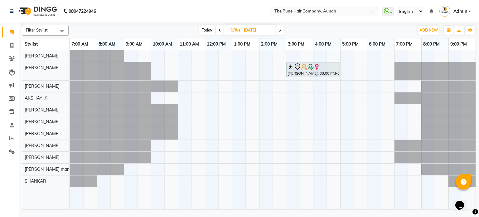
click at [279, 31] on icon at bounding box center [280, 30] width 2 height 4
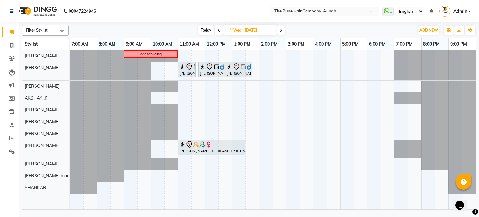
click at [281, 31] on icon at bounding box center [281, 30] width 2 height 4
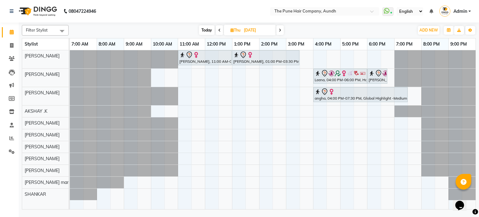
click at [281, 31] on icon at bounding box center [280, 30] width 2 height 4
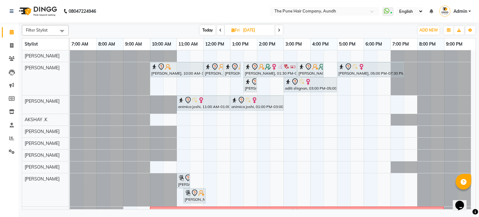
click at [281, 31] on span at bounding box center [278, 30] width 7 height 10
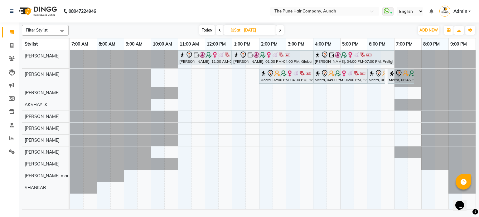
click at [221, 29] on span at bounding box center [219, 30] width 7 height 10
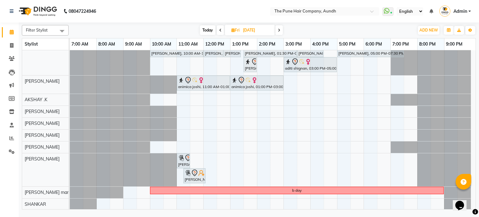
click at [281, 30] on span at bounding box center [278, 30] width 7 height 10
type input "[DATE]"
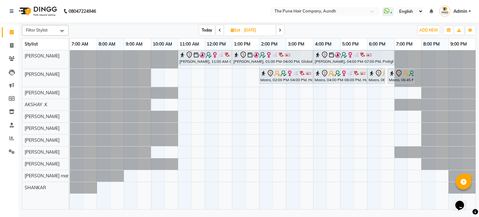
click at [264, 27] on input "[DATE]" at bounding box center [257, 30] width 31 height 9
select select "10"
select select "2025"
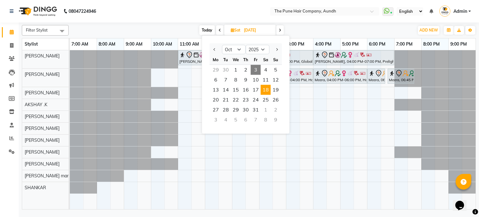
click at [205, 28] on span "Today" at bounding box center [207, 30] width 16 height 10
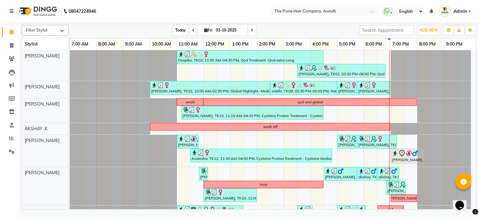
click at [174, 29] on span "Today" at bounding box center [181, 30] width 16 height 10
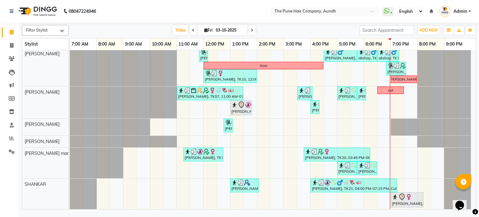
click at [252, 31] on icon at bounding box center [252, 30] width 2 height 4
type input "04-10-2025"
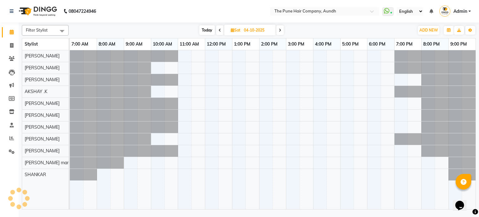
click at [252, 31] on input "04-10-2025" at bounding box center [257, 30] width 31 height 9
select select "10"
select select "2025"
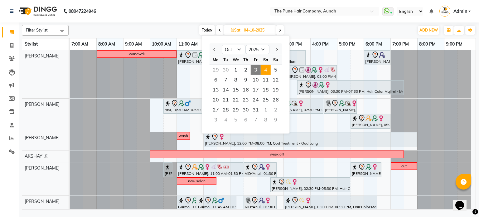
click at [282, 30] on span at bounding box center [279, 30] width 7 height 10
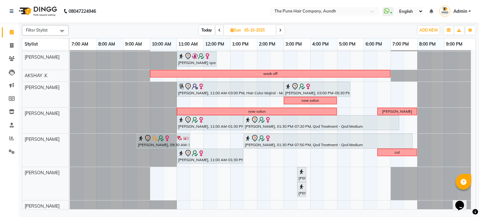
scroll to position [97, 0]
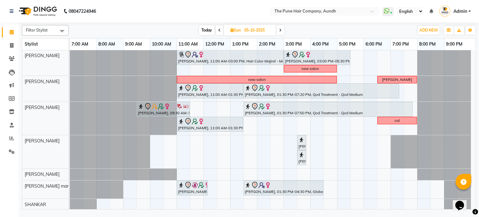
click at [209, 32] on span "Today" at bounding box center [207, 30] width 16 height 10
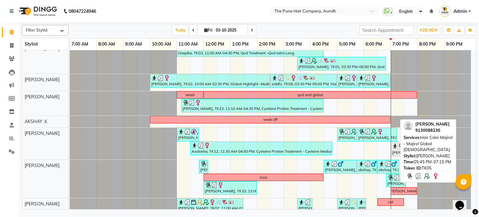
scroll to position [0, 0]
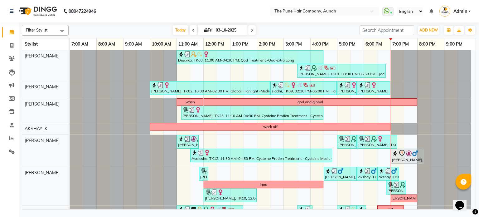
click at [251, 30] on icon at bounding box center [252, 30] width 2 height 4
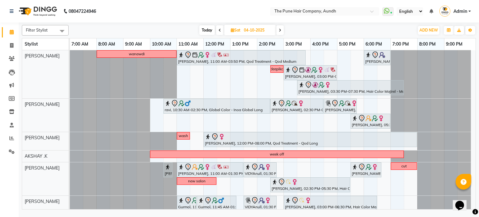
click at [283, 32] on span at bounding box center [279, 30] width 7 height 10
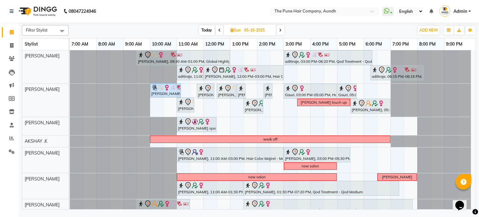
click at [282, 32] on span at bounding box center [280, 30] width 7 height 10
type input "[DATE]"
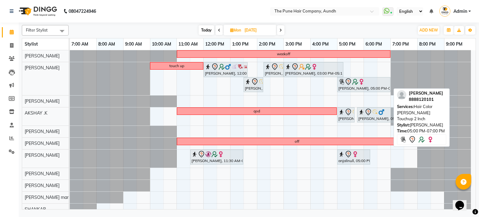
click at [358, 87] on div "[PERSON_NAME], 05:00 PM-07:00 PM, Hair Color [PERSON_NAME] Touchup 2 Inch" at bounding box center [364, 84] width 52 height 13
select select "7"
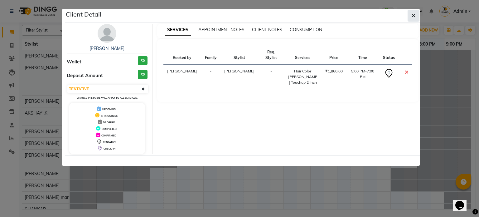
click at [413, 17] on icon "button" at bounding box center [414, 15] width 4 height 5
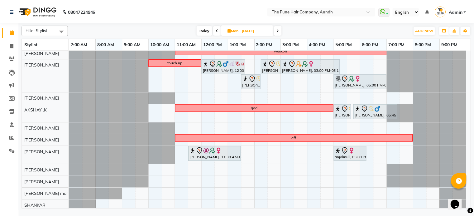
scroll to position [5, 0]
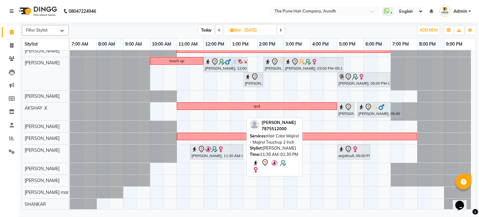
click at [222, 151] on img at bounding box center [221, 149] width 6 height 6
select select "7"
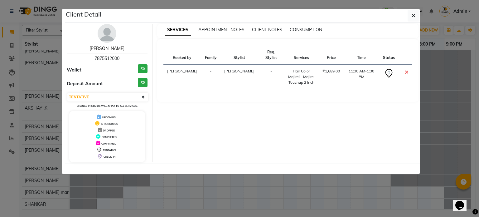
click at [115, 48] on link "[PERSON_NAME]" at bounding box center [106, 49] width 35 height 6
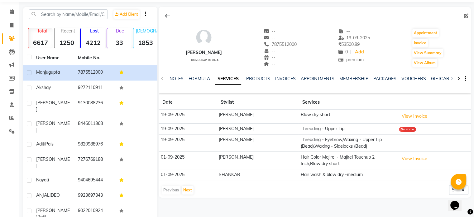
scroll to position [31, 0]
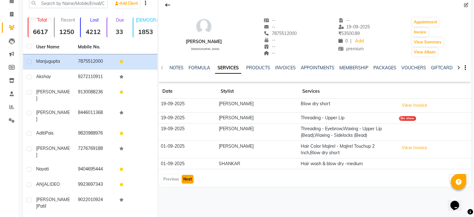
click at [186, 176] on button "Next" at bounding box center [188, 179] width 12 height 9
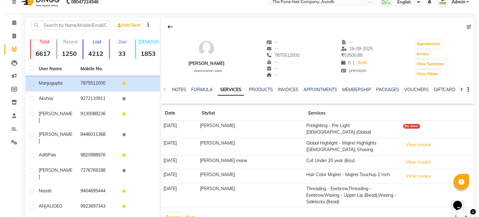
scroll to position [0, 0]
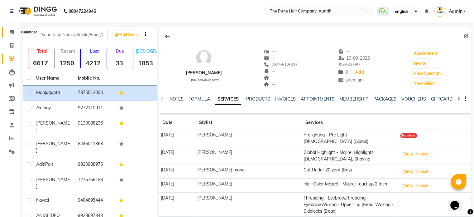
click at [12, 30] on icon at bounding box center [12, 32] width 4 height 5
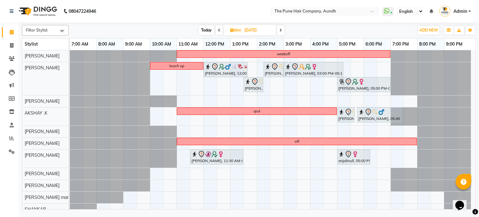
click at [203, 32] on span "Today" at bounding box center [207, 30] width 16 height 10
type input "03-10-2025"
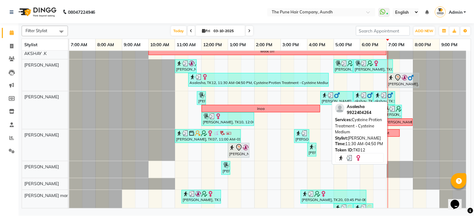
scroll to position [56, 0]
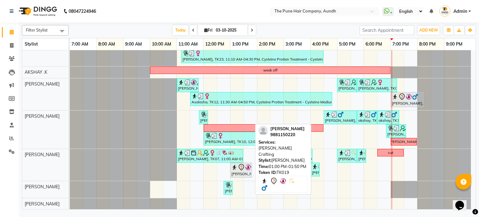
click at [237, 171] on div "[PERSON_NAME], TK19, 01:00 PM-01:50 PM, [PERSON_NAME] Crafting" at bounding box center [241, 169] width 21 height 13
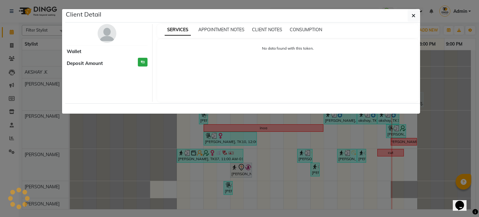
select select "7"
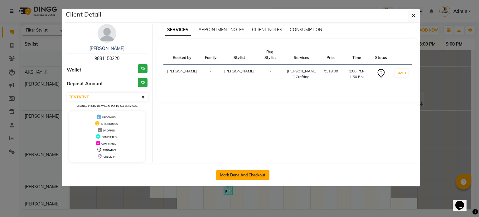
click at [245, 175] on button "Mark Done And Checkout" at bounding box center [242, 175] width 53 height 10
select select "service"
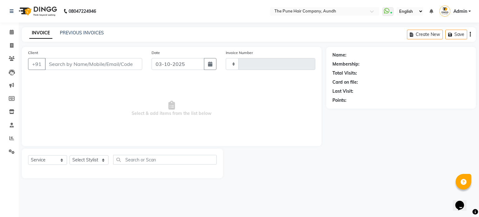
type input "5479"
select select "3"
select select "106"
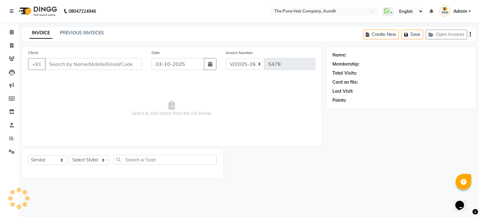
type input "9881150220"
select select "49441"
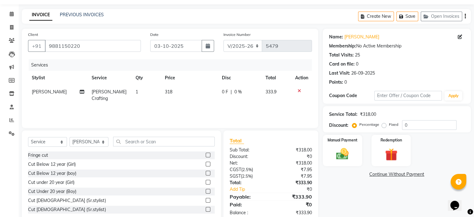
scroll to position [33, 0]
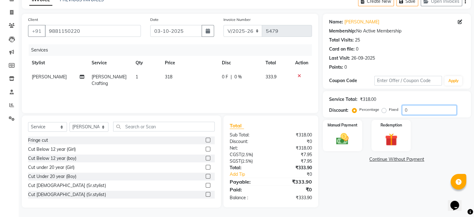
drag, startPoint x: 415, startPoint y: 110, endPoint x: 380, endPoint y: 115, distance: 35.2
click at [380, 115] on div "Service Total: ₹318.00 Discount: Percentage Fixed 0" at bounding box center [397, 104] width 148 height 26
type input "20"
click at [348, 142] on img at bounding box center [342, 139] width 21 height 15
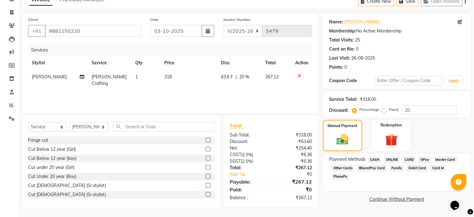
click at [402, 159] on div "CARD" at bounding box center [408, 160] width 16 height 8
click at [394, 159] on span "ONLINE" at bounding box center [392, 159] width 16 height 7
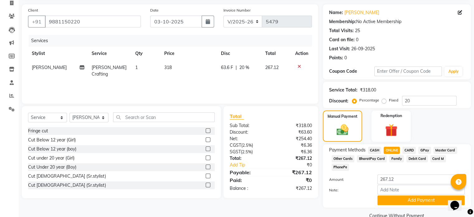
scroll to position [47, 0]
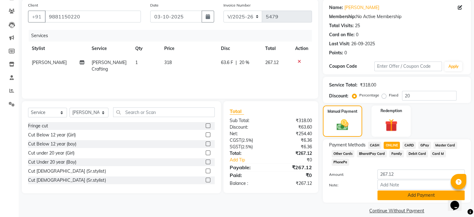
click at [397, 190] on button "Add Payment" at bounding box center [421, 195] width 87 height 10
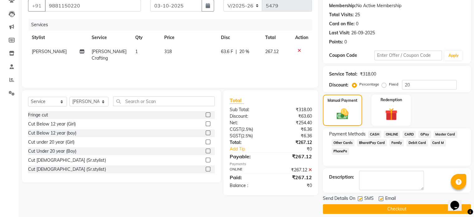
scroll to position [64, 0]
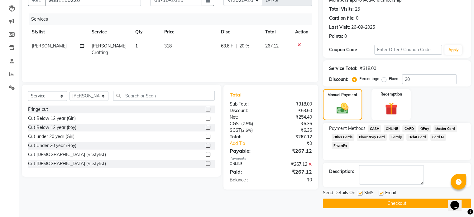
click at [379, 192] on label at bounding box center [381, 193] width 5 height 5
click at [379, 192] on input "checkbox" at bounding box center [381, 193] width 4 height 4
checkbox input "false"
click at [360, 191] on label at bounding box center [360, 193] width 5 height 5
click at [360, 191] on input "checkbox" at bounding box center [360, 193] width 4 height 4
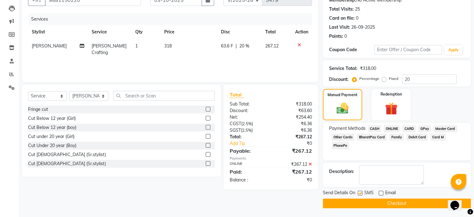
checkbox input "false"
click at [368, 201] on button "Checkout" at bounding box center [397, 203] width 148 height 10
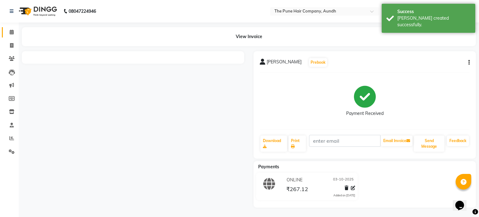
click at [8, 33] on span at bounding box center [11, 32] width 11 height 7
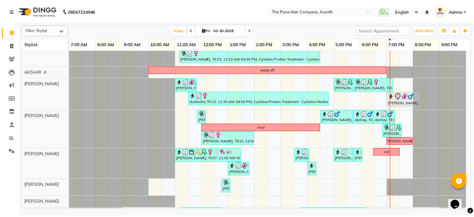
scroll to position [62, 0]
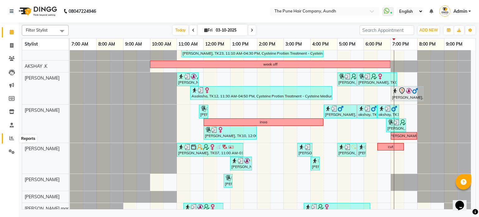
click at [11, 139] on icon at bounding box center [11, 138] width 5 height 5
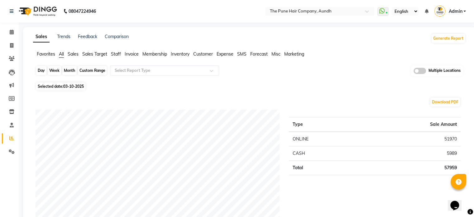
click at [41, 71] on div "Day" at bounding box center [41, 70] width 10 height 9
select select "10"
select select "2025"
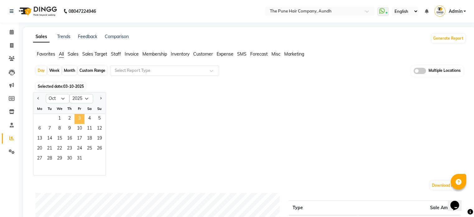
click at [77, 118] on span "3" at bounding box center [80, 119] width 10 height 10
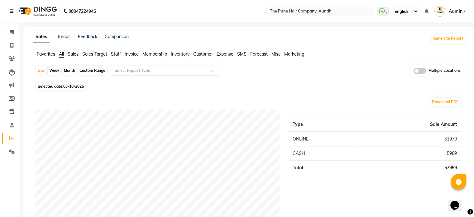
click at [67, 70] on div "Month" at bounding box center [69, 70] width 14 height 9
select select "10"
select select "2025"
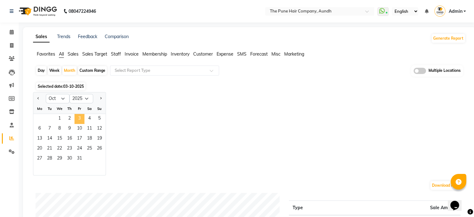
drag, startPoint x: 77, startPoint y: 117, endPoint x: 83, endPoint y: 113, distance: 6.7
click at [77, 117] on span "3" at bounding box center [80, 119] width 10 height 10
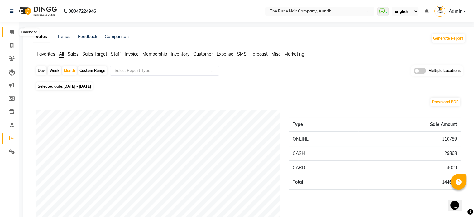
click at [11, 31] on icon at bounding box center [12, 32] width 4 height 5
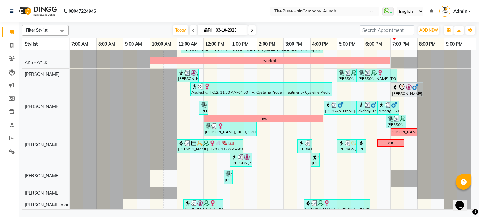
scroll to position [55, 0]
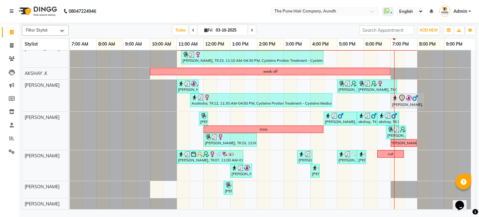
click at [251, 30] on icon at bounding box center [252, 30] width 2 height 4
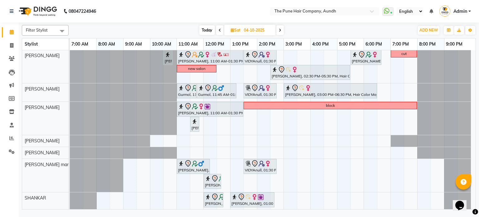
scroll to position [112, 0]
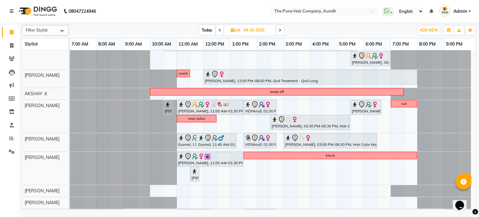
click at [278, 31] on span at bounding box center [279, 30] width 7 height 10
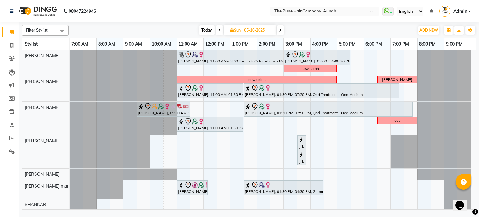
click at [281, 29] on icon at bounding box center [280, 30] width 2 height 4
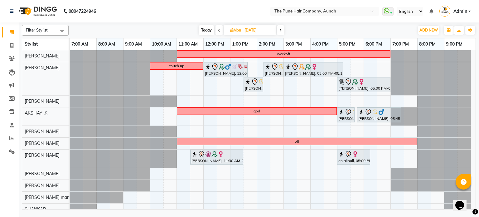
click at [281, 30] on icon at bounding box center [280, 30] width 2 height 4
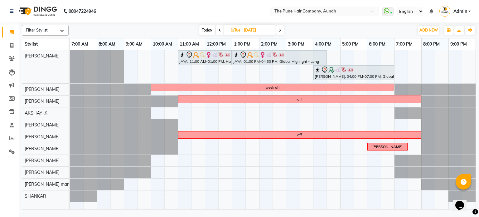
click at [281, 32] on span at bounding box center [279, 30] width 7 height 10
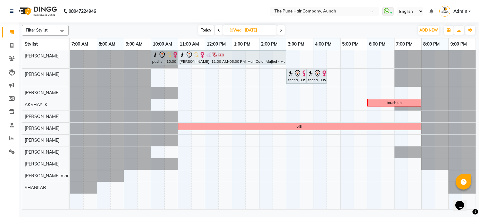
click at [282, 31] on icon at bounding box center [281, 30] width 2 height 4
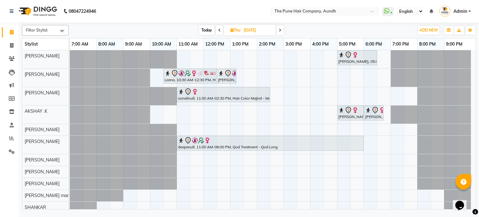
click at [282, 31] on span at bounding box center [279, 30] width 7 height 10
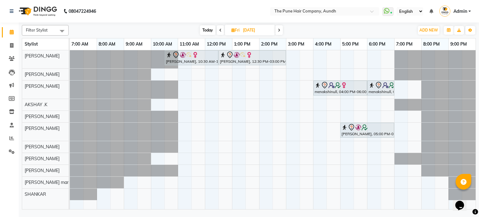
click at [210, 31] on span "Today" at bounding box center [208, 30] width 16 height 10
type input "03-10-2025"
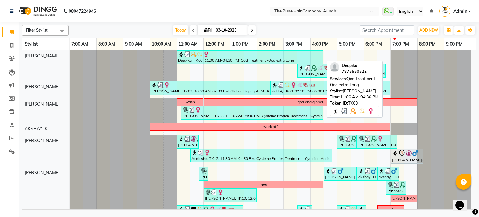
click at [238, 57] on div "Deepika, TK03, 11:00 AM-04:30 PM, Qod Treatment -Qod extra Long" at bounding box center [249, 57] width 145 height 12
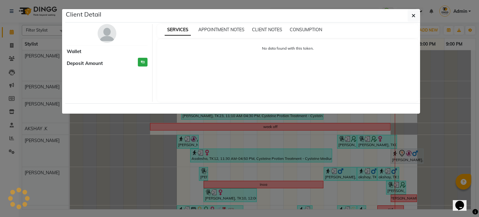
select select "3"
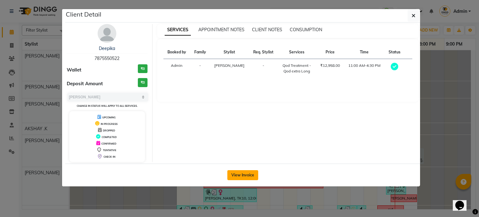
click at [251, 173] on button "View Invoice" at bounding box center [242, 175] width 31 height 10
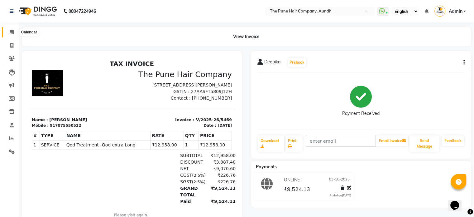
click at [12, 34] on icon at bounding box center [12, 32] width 4 height 5
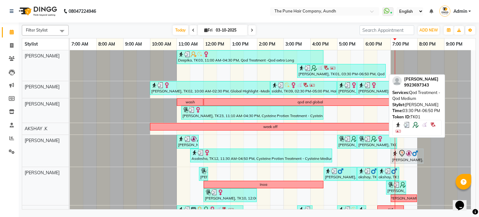
click at [319, 71] on div "[PERSON_NAME], TK01, 03:30 PM-06:50 PM, Qod Treatment - Qod Medium" at bounding box center [341, 71] width 87 height 12
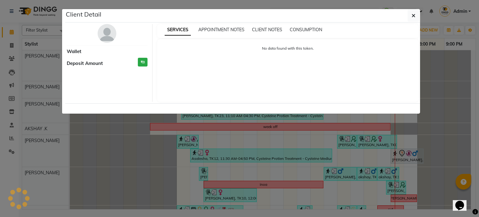
select select "3"
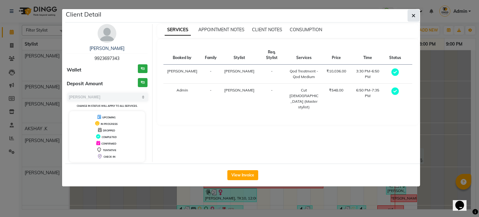
click at [412, 16] on icon "button" at bounding box center [414, 15] width 4 height 5
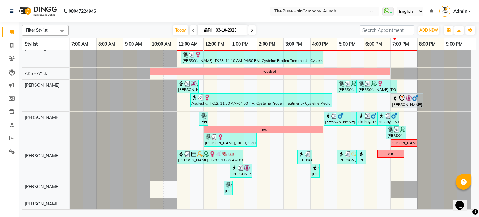
scroll to position [62, 0]
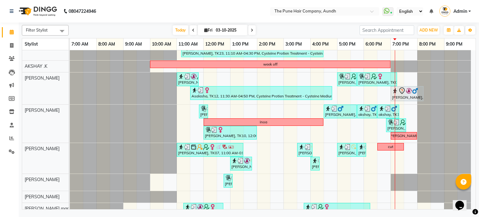
click at [252, 30] on icon at bounding box center [252, 30] width 2 height 4
type input "04-10-2025"
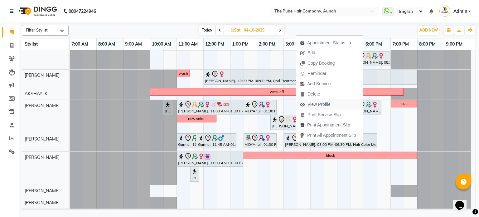
click at [317, 104] on span "View Profile" at bounding box center [318, 104] width 23 height 7
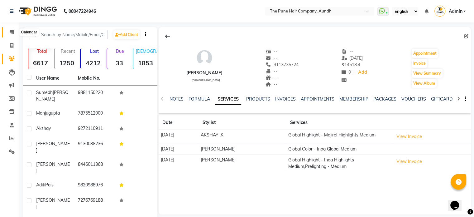
click at [11, 35] on span at bounding box center [11, 32] width 11 height 7
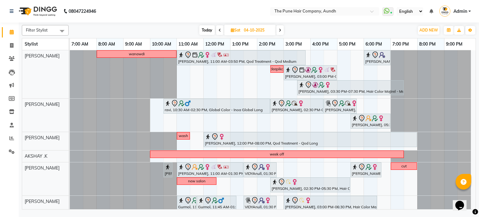
click at [280, 31] on icon at bounding box center [280, 30] width 2 height 4
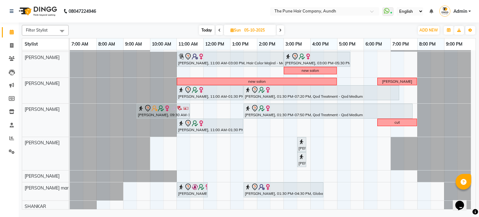
scroll to position [97, 0]
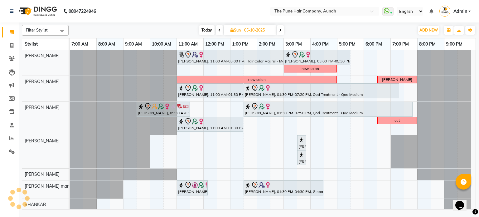
click at [280, 30] on icon at bounding box center [280, 30] width 2 height 4
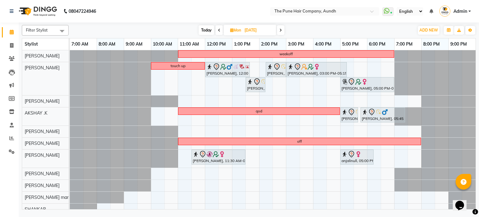
click at [205, 32] on span "Today" at bounding box center [207, 30] width 16 height 10
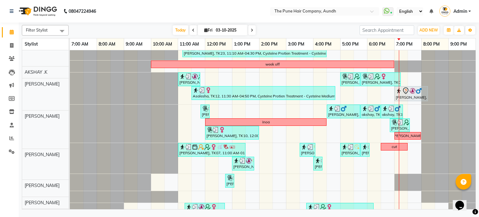
scroll to position [62, 0]
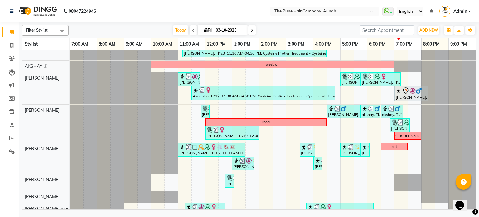
click at [251, 29] on icon at bounding box center [252, 30] width 2 height 4
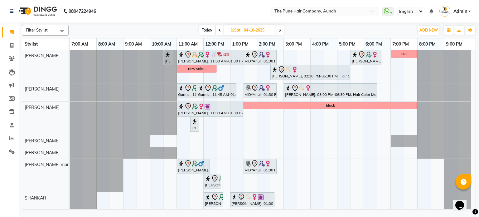
scroll to position [0, 0]
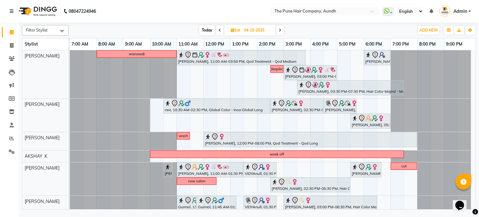
click at [202, 30] on span "Today" at bounding box center [207, 30] width 16 height 10
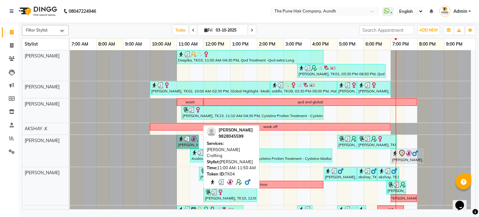
drag, startPoint x: 191, startPoint y: 143, endPoint x: 148, endPoint y: 228, distance: 94.7
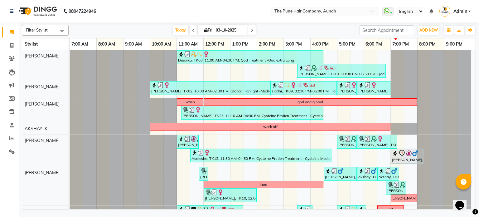
drag, startPoint x: 148, startPoint y: 228, endPoint x: 306, endPoint y: 29, distance: 253.5
click at [306, 29] on div "[DATE] [DATE]" at bounding box center [214, 30] width 285 height 9
click at [249, 28] on span at bounding box center [251, 30] width 7 height 10
type input "04-10-2025"
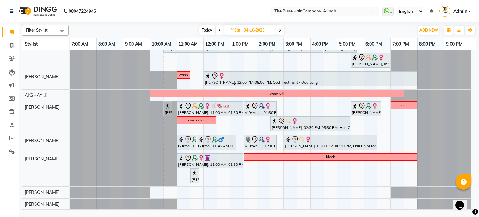
scroll to position [62, 0]
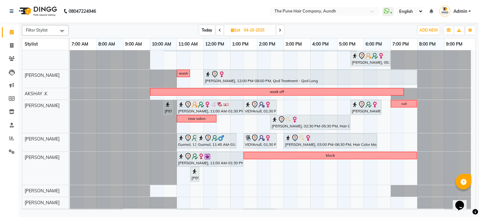
click at [284, 27] on div "[DATE] [DATE]" at bounding box center [242, 30] width 86 height 9
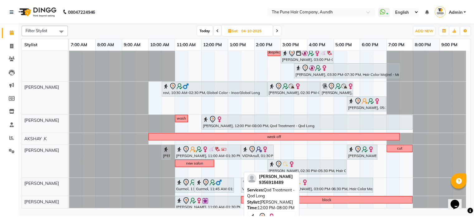
scroll to position [0, 0]
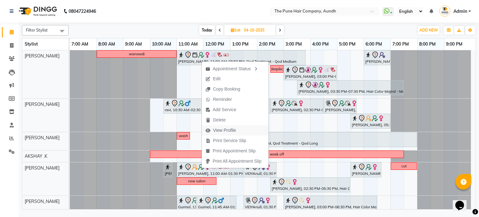
click at [226, 130] on span "View Profile" at bounding box center [224, 130] width 23 height 7
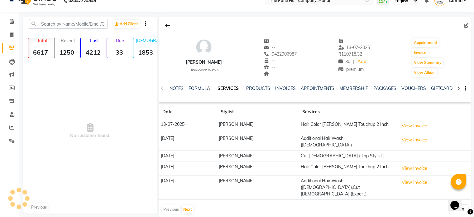
scroll to position [16, 0]
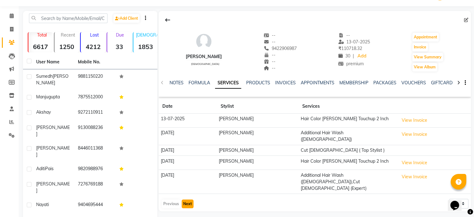
click at [189, 199] on button "Next" at bounding box center [188, 203] width 12 height 9
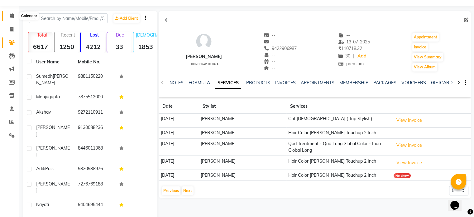
click at [14, 17] on span at bounding box center [11, 15] width 11 height 7
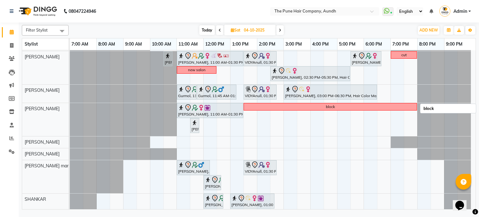
scroll to position [112, 0]
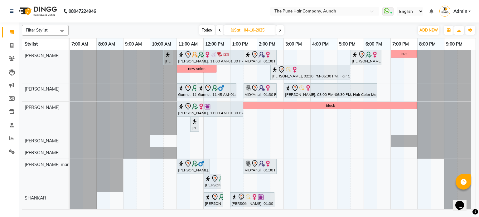
click at [281, 30] on icon at bounding box center [280, 30] width 2 height 4
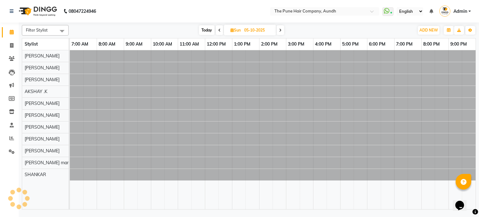
scroll to position [0, 0]
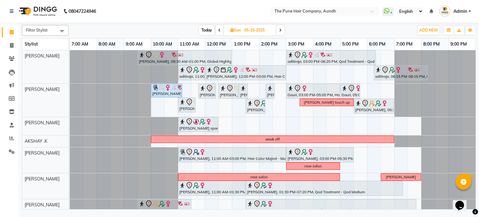
click at [279, 31] on icon at bounding box center [280, 30] width 2 height 4
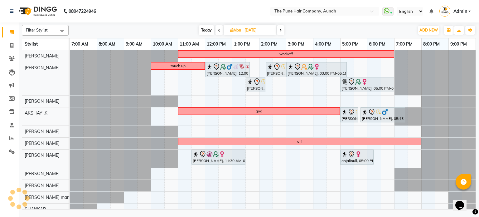
click at [279, 31] on icon at bounding box center [280, 30] width 2 height 4
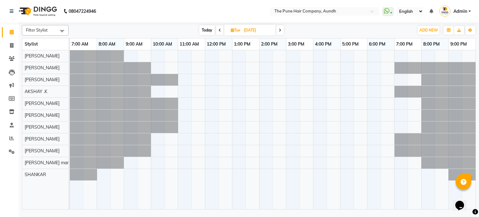
click at [279, 31] on icon at bounding box center [280, 30] width 2 height 4
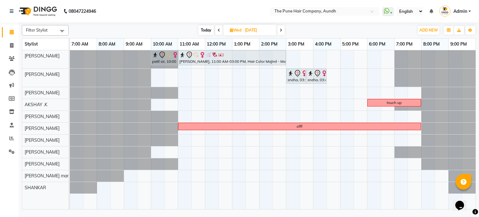
click at [279, 31] on span at bounding box center [280, 30] width 7 height 10
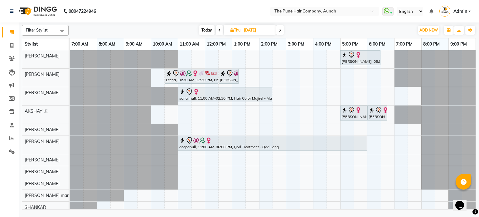
click at [281, 28] on icon at bounding box center [280, 30] width 2 height 4
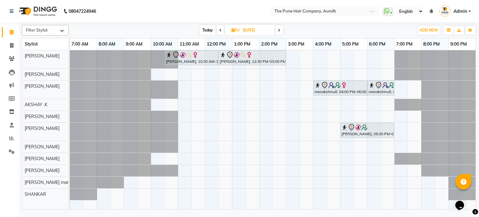
click at [283, 30] on div "[DATE] [DATE]" at bounding box center [241, 30] width 84 height 9
click at [277, 30] on span at bounding box center [278, 30] width 7 height 10
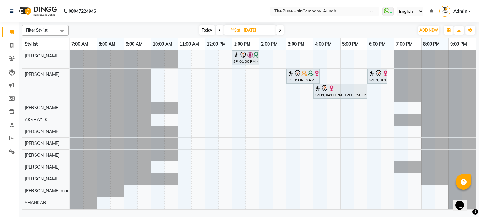
click at [279, 29] on icon at bounding box center [280, 30] width 2 height 4
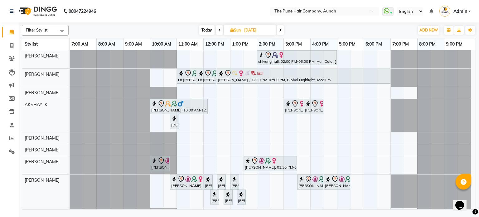
click at [201, 26] on span "Today" at bounding box center [207, 30] width 16 height 10
type input "03-10-2025"
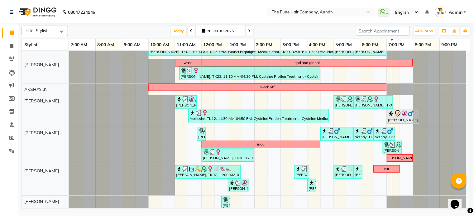
scroll to position [118, 0]
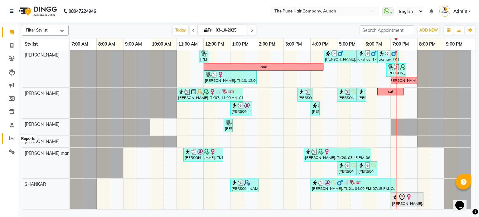
click at [14, 141] on span at bounding box center [11, 138] width 11 height 7
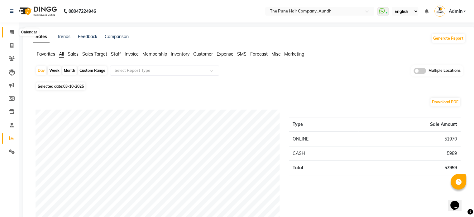
click at [10, 33] on icon at bounding box center [12, 32] width 4 height 5
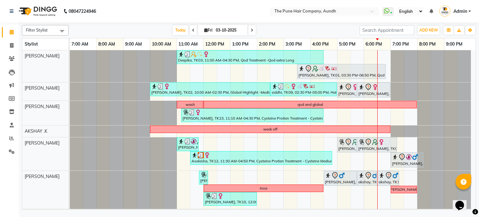
click at [175, 30] on span "Today" at bounding box center [181, 30] width 16 height 10
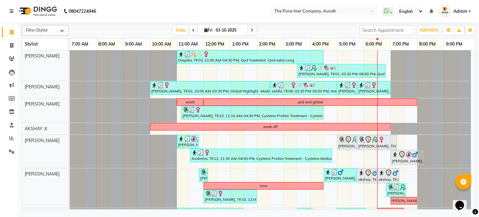
click at [236, 33] on input "03-10-2025" at bounding box center [229, 30] width 31 height 9
select select "10"
select select "2025"
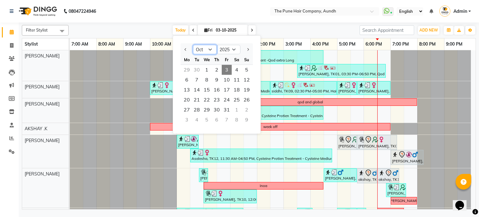
click at [206, 47] on select "Jan Feb Mar Apr May Jun Jul Aug Sep Oct Nov Dec" at bounding box center [205, 49] width 24 height 9
select select "2"
click at [193, 45] on select "Jan Feb Mar Apr May Jun Jul Aug Sep Oct Nov Dec" at bounding box center [205, 49] width 24 height 9
click at [220, 111] on span "27" at bounding box center [217, 110] width 10 height 10
type input "27-02-2025"
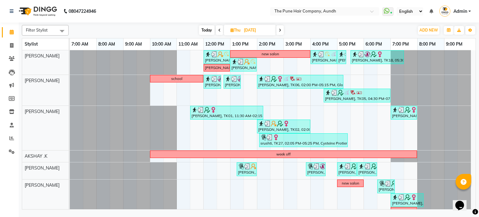
click at [254, 27] on input "27-02-2025" at bounding box center [257, 30] width 31 height 9
select select "2"
select select "2025"
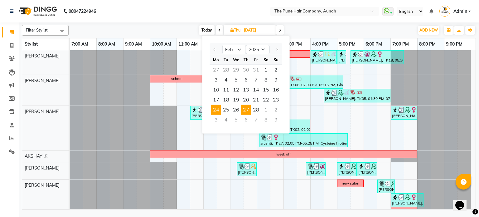
click at [212, 108] on span "24" at bounding box center [216, 110] width 10 height 10
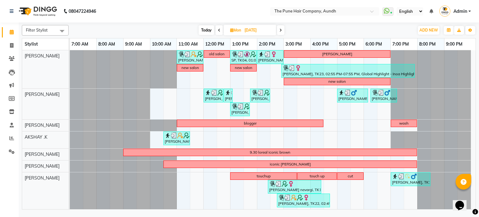
click at [198, 24] on div "Filter Stylist Select All AKSHAY .K LAKKHAN SHINDE Nagesh Jadhav Nitish Desai P…" at bounding box center [249, 115] width 454 height 187
click at [201, 27] on span "Today" at bounding box center [207, 30] width 16 height 10
type input "03-10-2025"
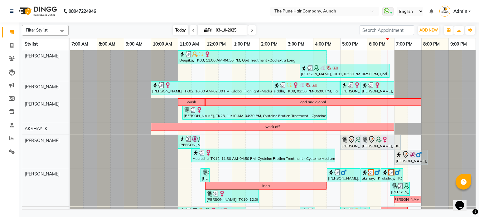
click at [176, 28] on span "Today" at bounding box center [181, 30] width 16 height 10
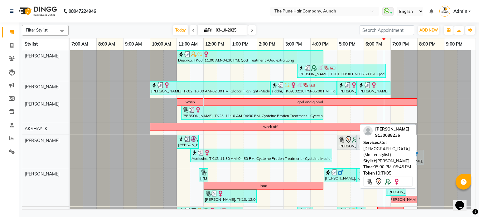
click at [345, 139] on icon at bounding box center [348, 139] width 7 height 7
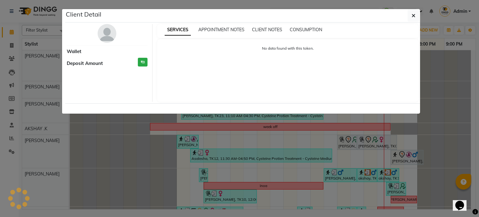
select select "7"
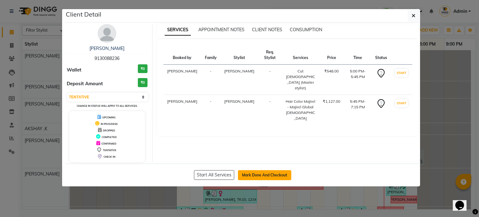
click at [283, 175] on button "Mark Done And Checkout" at bounding box center [264, 175] width 53 height 10
select select "service"
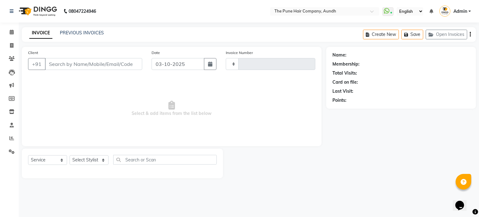
type input "5477"
select select "3"
select select "106"
type input "9130088236"
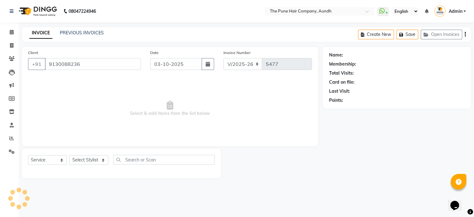
select select "12769"
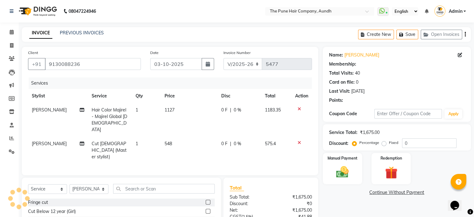
select select "1: Object"
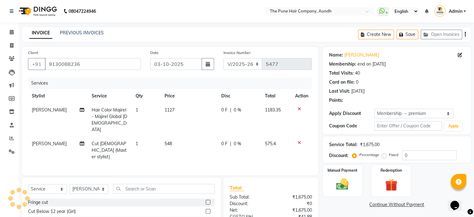
type input "20"
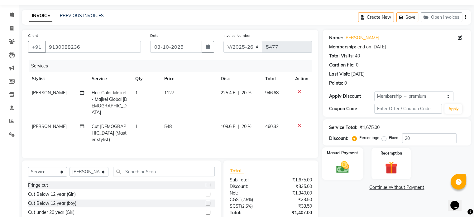
scroll to position [31, 0]
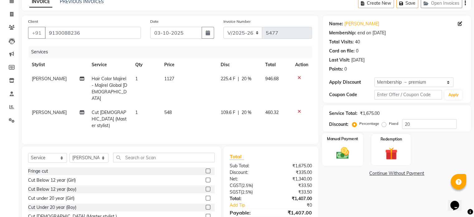
click at [343, 156] on img at bounding box center [342, 153] width 21 height 15
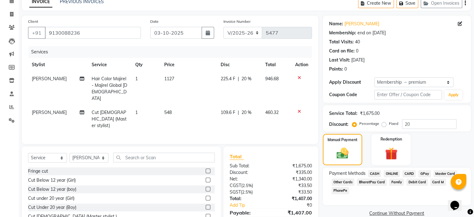
click at [393, 172] on span "ONLINE" at bounding box center [392, 173] width 16 height 7
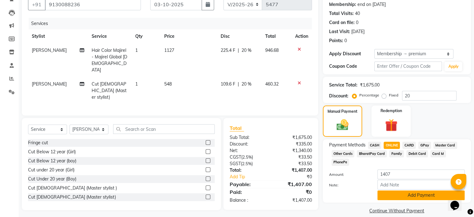
click at [405, 190] on button "Add Payment" at bounding box center [421, 195] width 87 height 10
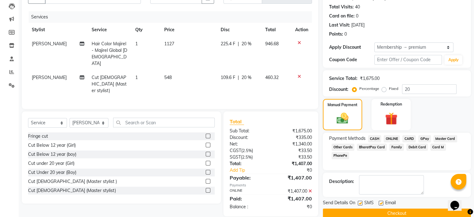
scroll to position [76, 0]
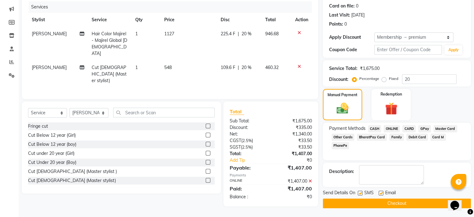
click at [404, 203] on button "Checkout" at bounding box center [397, 203] width 148 height 10
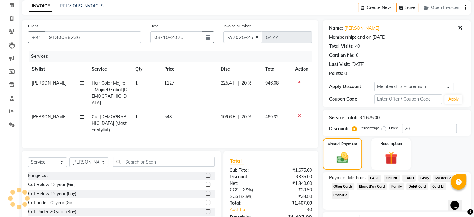
scroll to position [0, 0]
